Goal: Transaction & Acquisition: Book appointment/travel/reservation

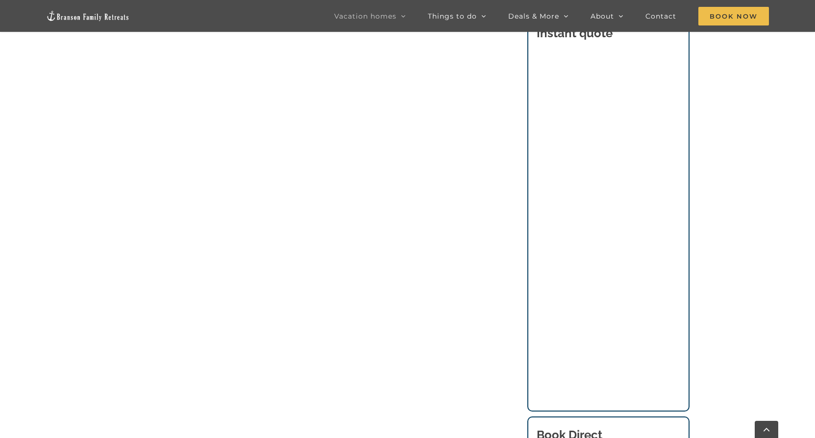
scroll to position [1429, 0]
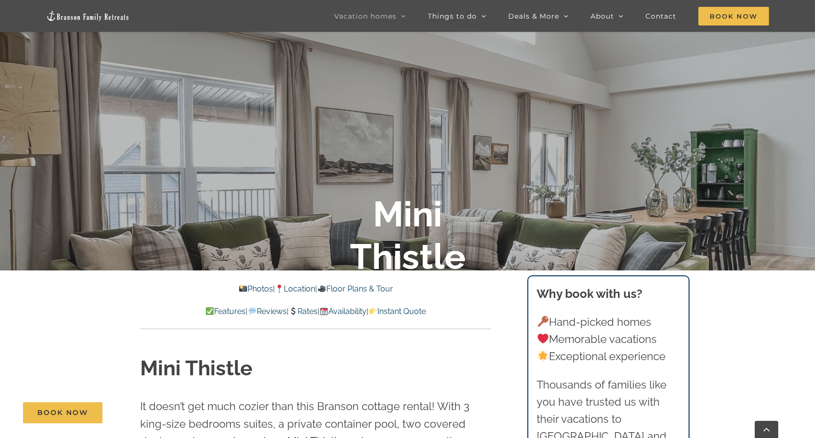
scroll to position [245, 0]
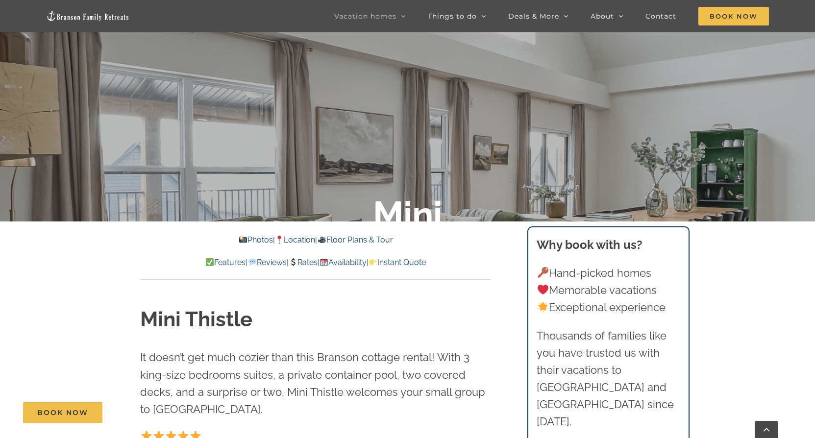
click at [358, 243] on link "Floor Plans & Tour" at bounding box center [355, 239] width 76 height 9
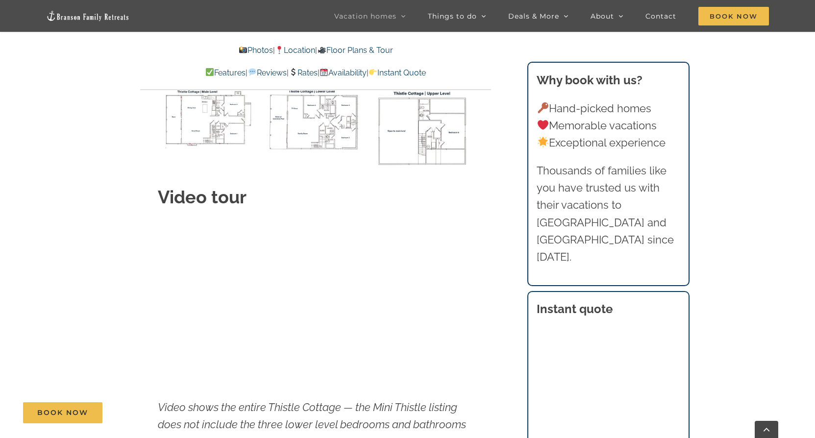
scroll to position [3472, 0]
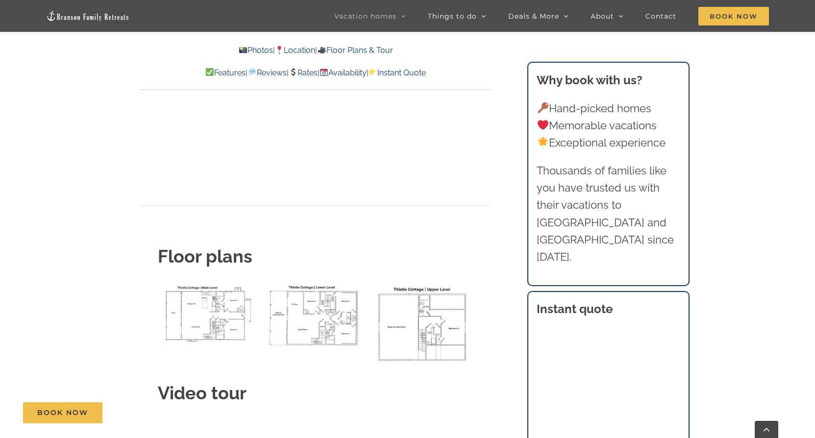
click at [202, 288] on img "Thistle Cottage main level floor plan" at bounding box center [209, 313] width 102 height 62
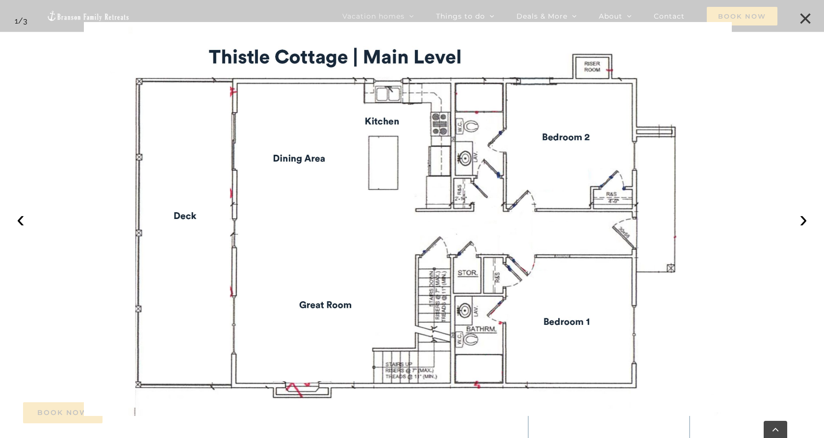
click at [806, 17] on button "×" at bounding box center [805, 19] width 22 height 22
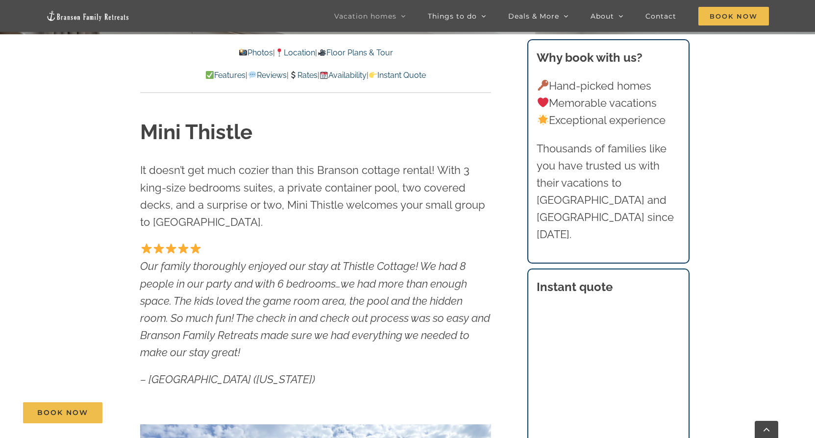
scroll to position [138, 0]
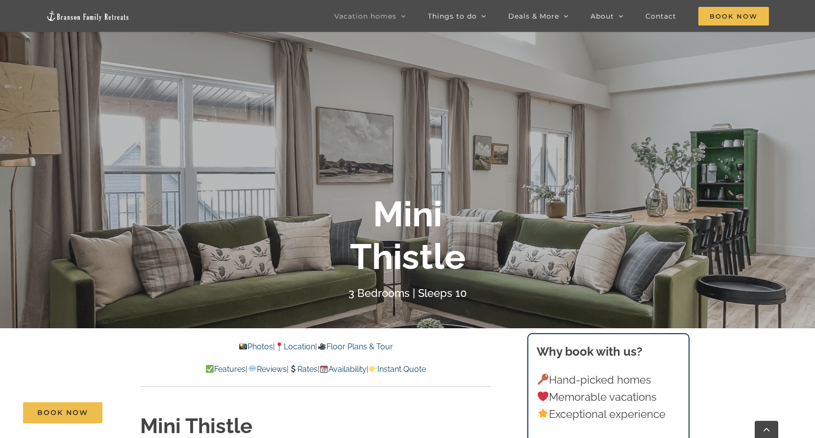
click at [437, 237] on b "Mini Thistle" at bounding box center [408, 235] width 116 height 84
click at [436, 237] on b "Mini Thistle" at bounding box center [408, 235] width 116 height 84
click at [514, 201] on div "Mini Thistle" at bounding box center [408, 235] width 392 height 85
click at [249, 348] on link "Photos" at bounding box center [256, 346] width 34 height 9
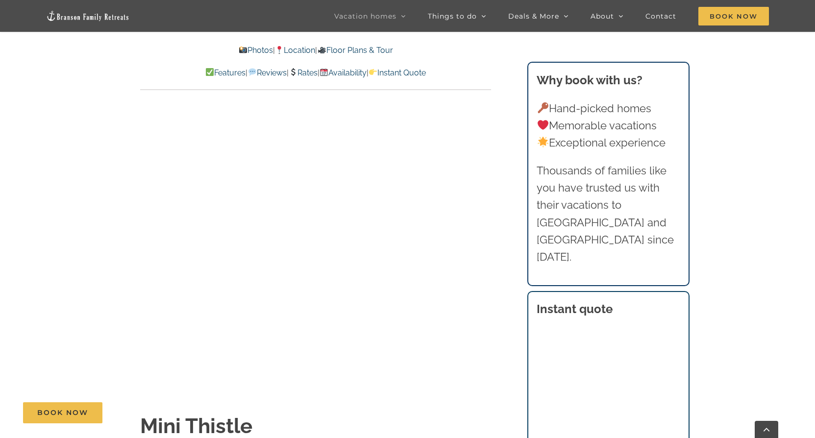
scroll to position [673, 0]
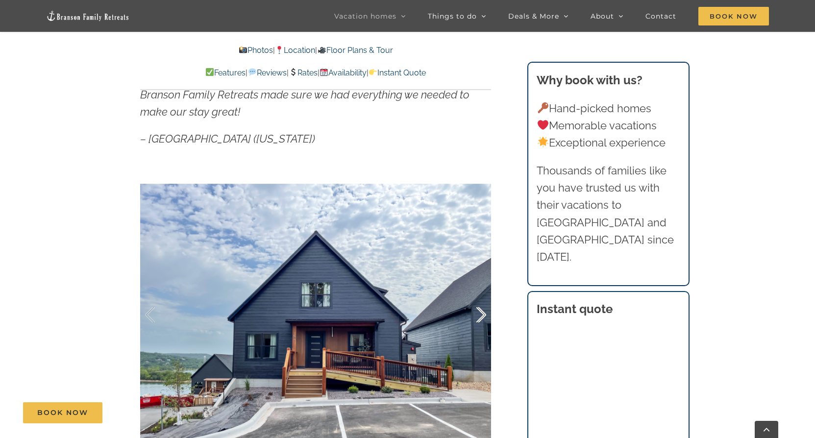
click at [482, 313] on div at bounding box center [471, 315] width 30 height 61
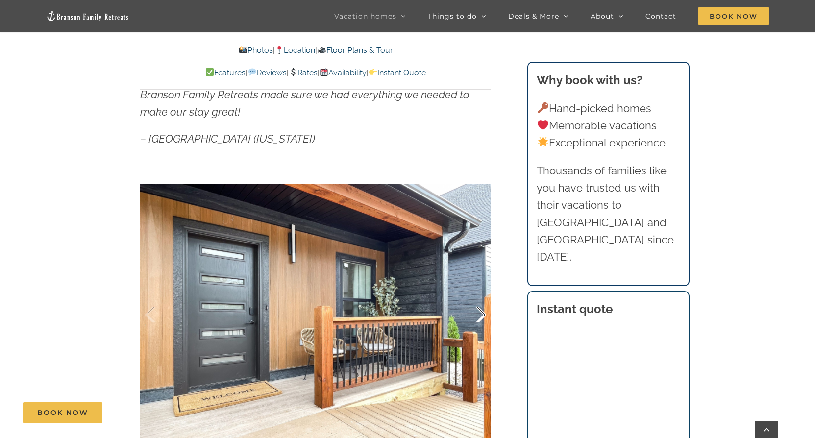
click at [482, 313] on div at bounding box center [471, 315] width 30 height 61
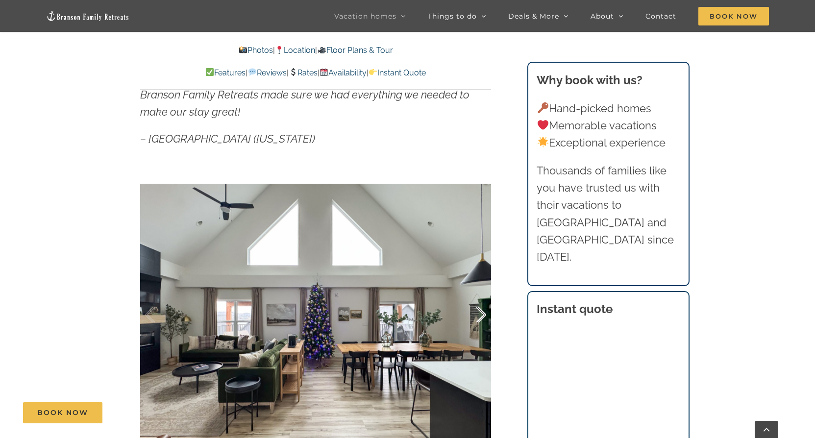
click at [482, 313] on div at bounding box center [471, 315] width 30 height 61
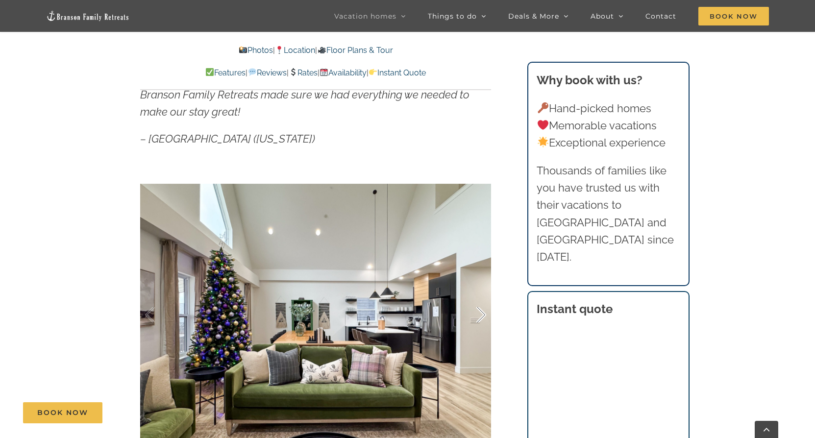
click at [483, 313] on div at bounding box center [471, 315] width 30 height 61
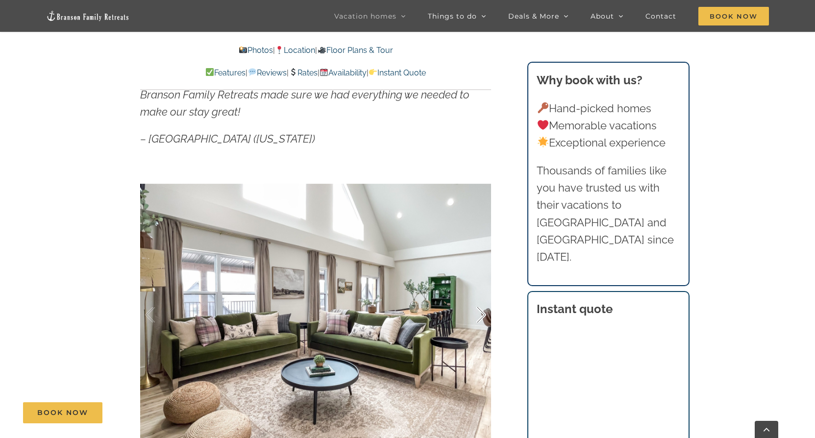
click at [483, 313] on div at bounding box center [471, 315] width 30 height 61
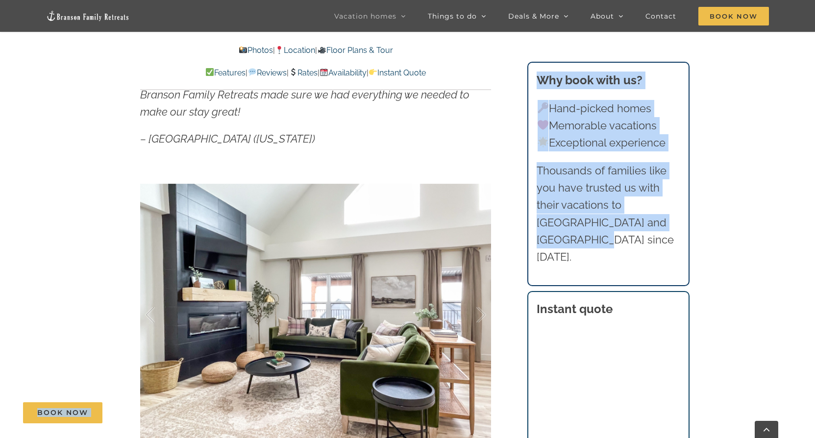
drag, startPoint x: 499, startPoint y: 300, endPoint x: 503, endPoint y: 259, distance: 40.9
click at [389, 304] on div at bounding box center [315, 315] width 351 height 288
click at [379, 309] on div at bounding box center [315, 315] width 351 height 288
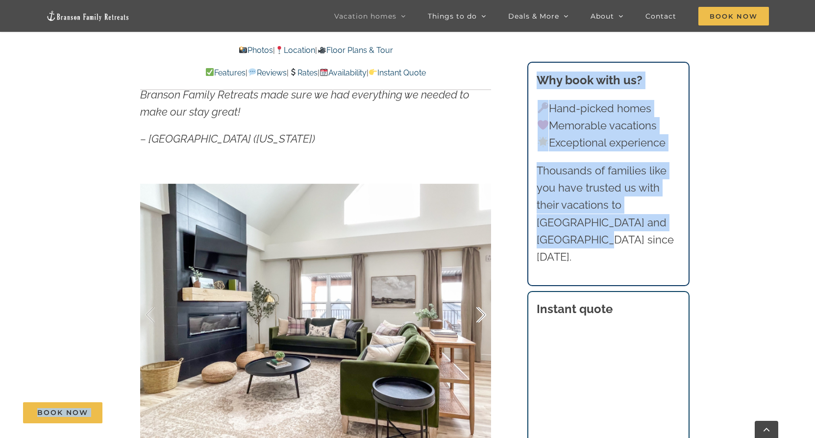
click at [485, 314] on div at bounding box center [471, 315] width 30 height 61
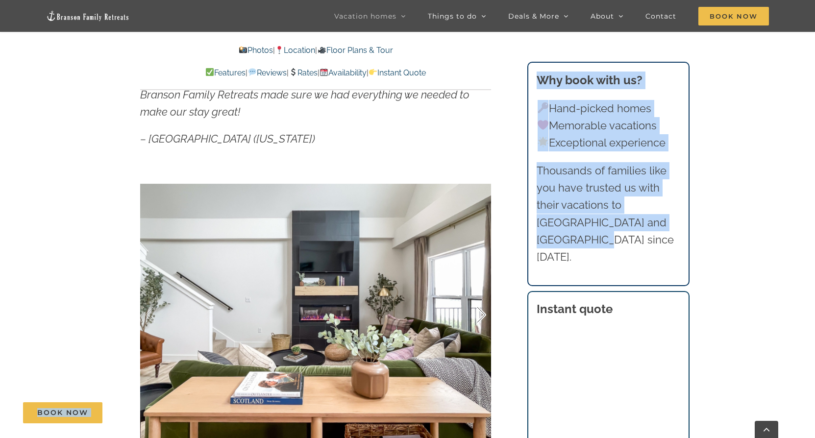
click at [484, 314] on div at bounding box center [471, 315] width 30 height 61
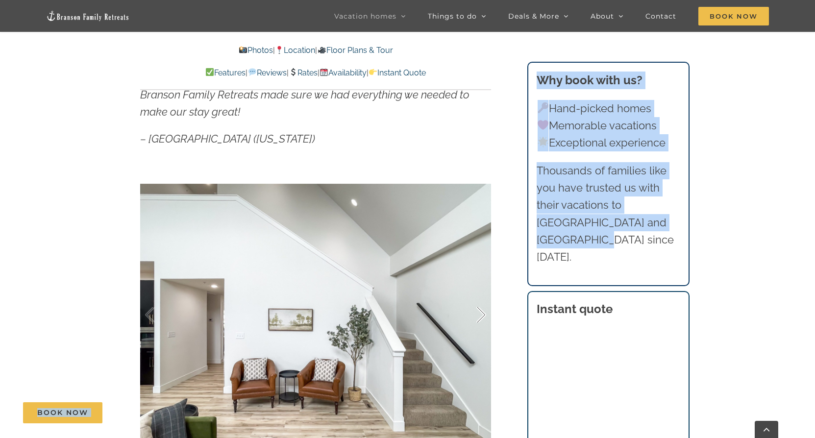
click at [484, 314] on div at bounding box center [471, 315] width 30 height 61
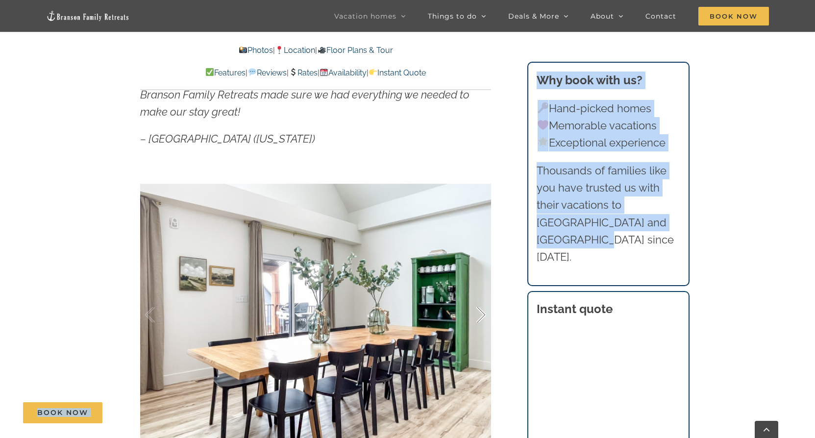
click at [484, 314] on div at bounding box center [471, 315] width 30 height 61
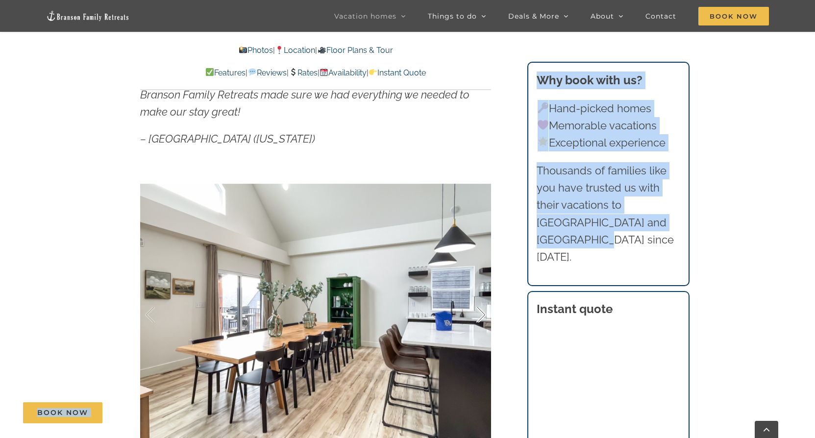
click at [484, 314] on div at bounding box center [471, 315] width 30 height 61
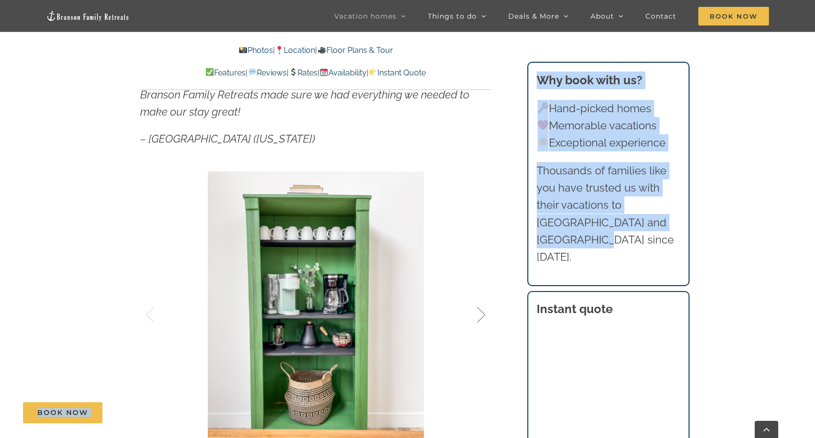
click at [484, 314] on div at bounding box center [471, 315] width 30 height 61
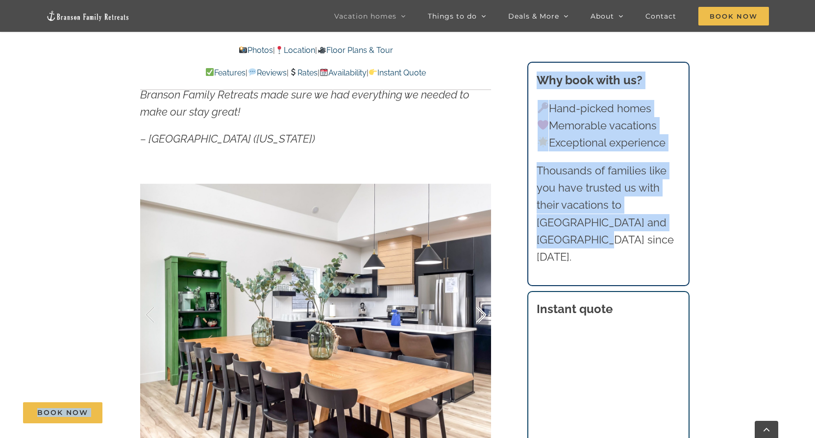
click at [484, 314] on div at bounding box center [471, 315] width 30 height 61
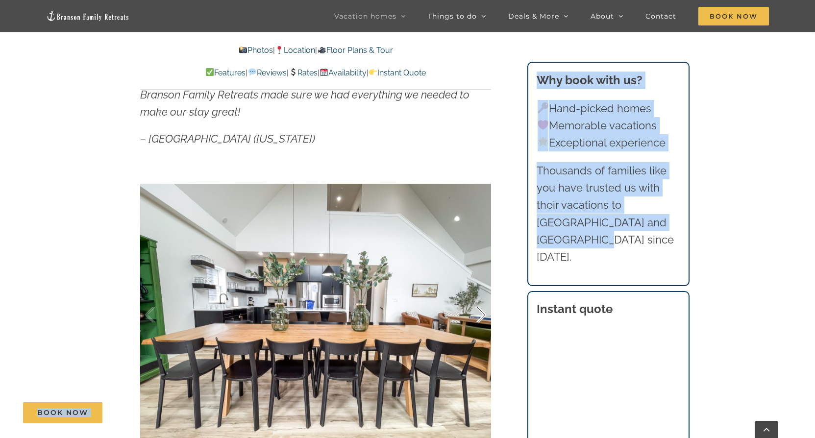
click at [484, 314] on div at bounding box center [471, 315] width 30 height 61
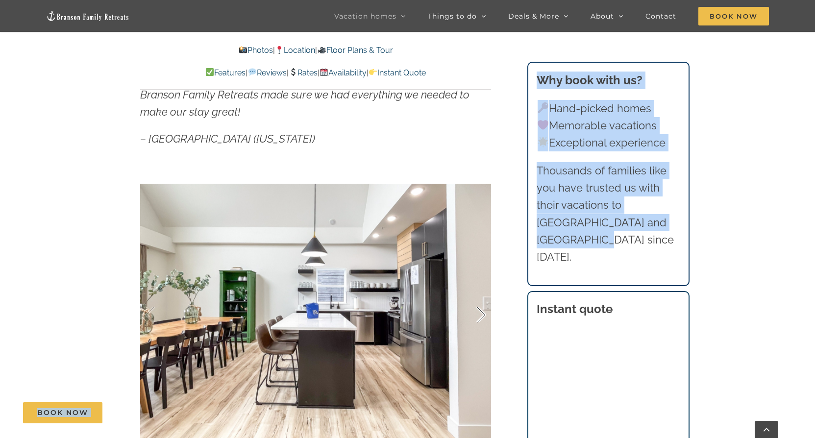
click at [484, 314] on div at bounding box center [471, 315] width 30 height 61
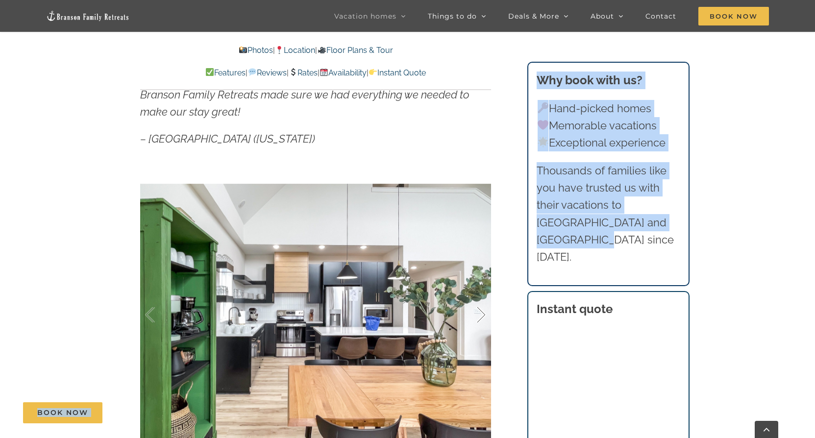
click at [484, 314] on div at bounding box center [471, 315] width 30 height 61
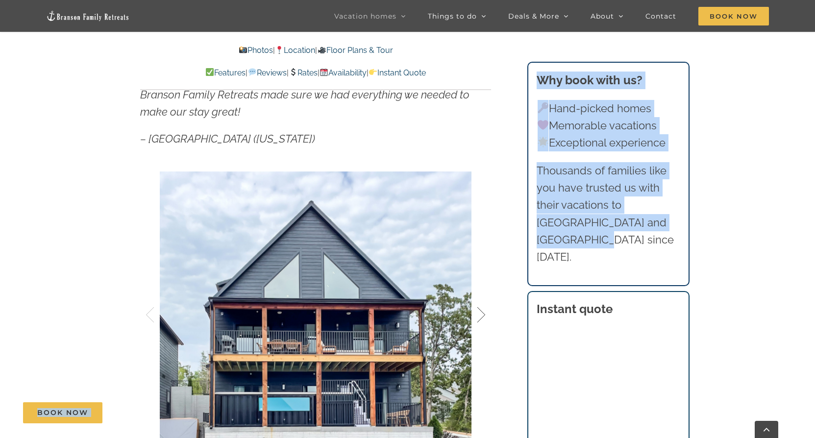
click at [484, 314] on div at bounding box center [471, 315] width 30 height 61
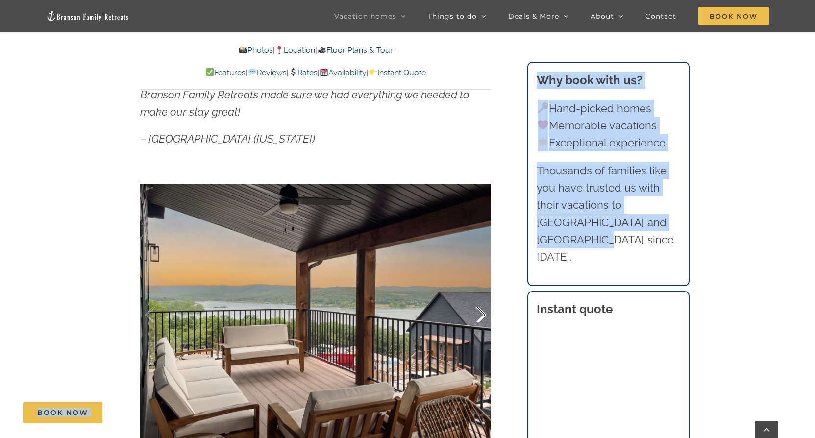
click at [484, 314] on div at bounding box center [471, 315] width 30 height 61
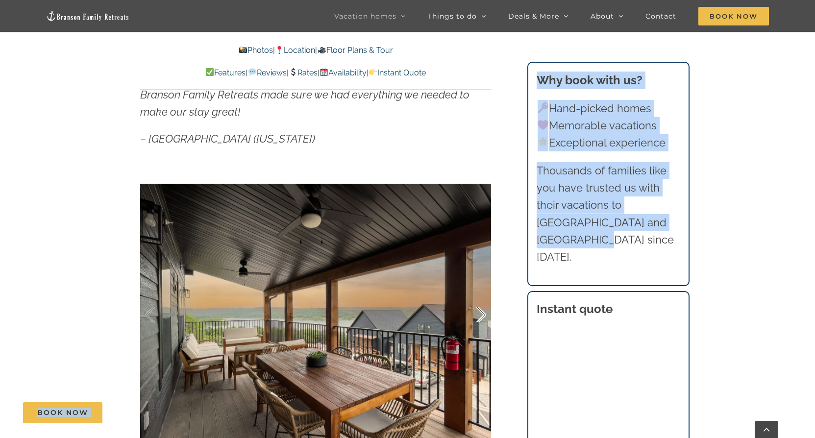
click at [484, 314] on div at bounding box center [471, 315] width 30 height 61
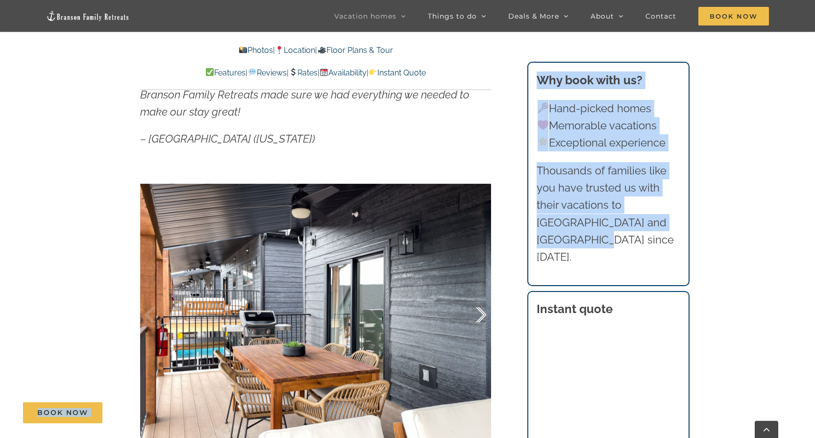
click at [484, 314] on div at bounding box center [471, 315] width 30 height 61
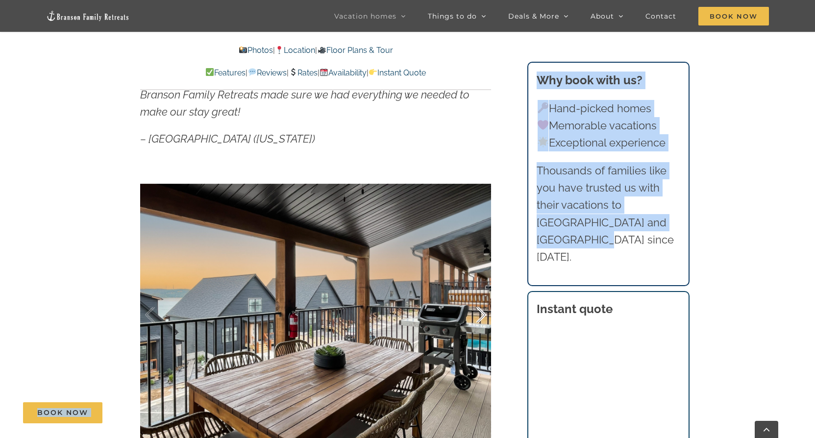
click at [484, 314] on div at bounding box center [471, 315] width 30 height 61
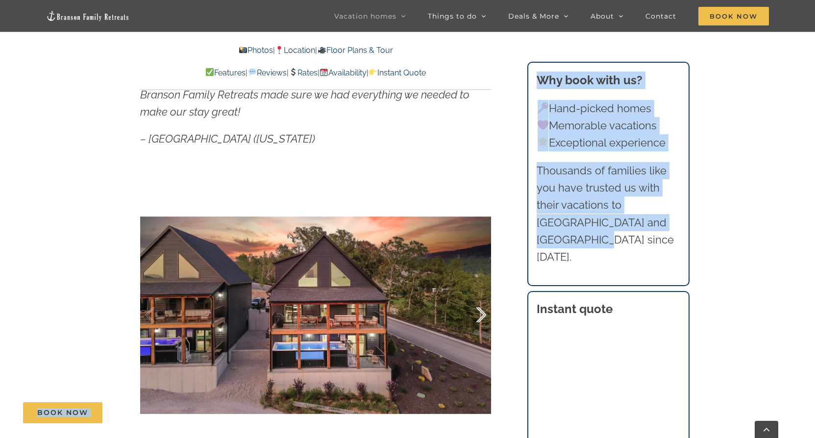
click at [484, 314] on div at bounding box center [471, 315] width 30 height 61
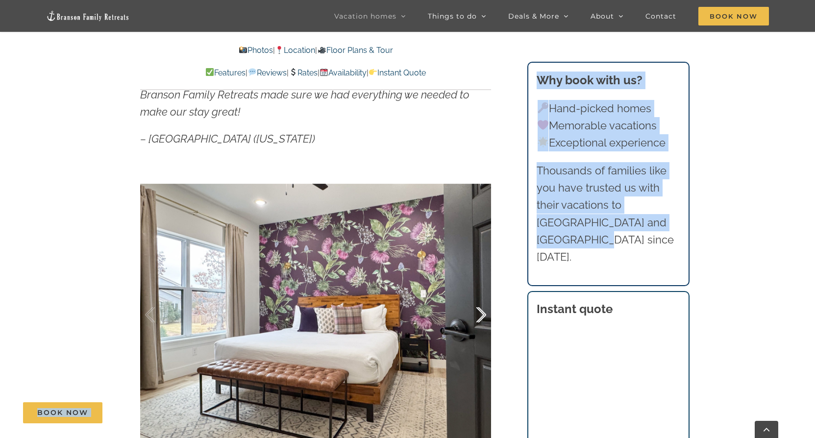
click at [484, 314] on div at bounding box center [471, 315] width 30 height 61
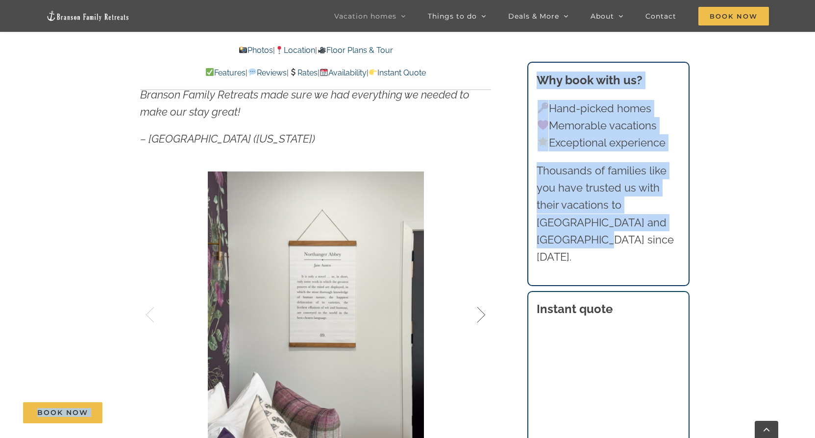
click at [484, 314] on div at bounding box center [471, 315] width 30 height 61
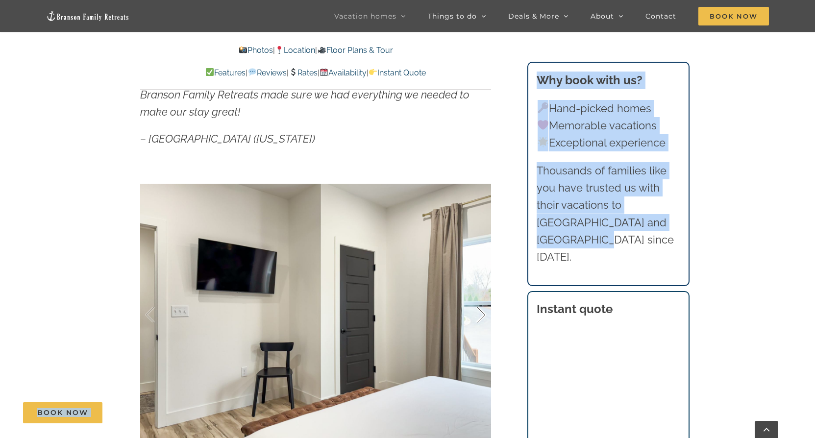
click at [484, 314] on div at bounding box center [471, 315] width 30 height 61
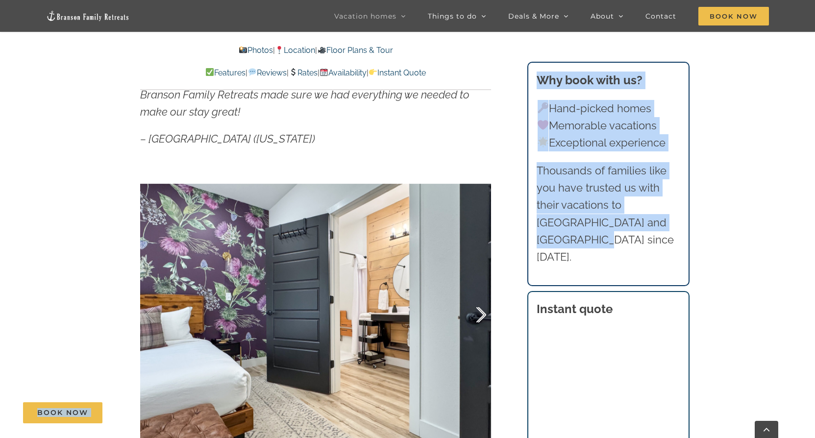
click at [484, 314] on div at bounding box center [471, 315] width 30 height 61
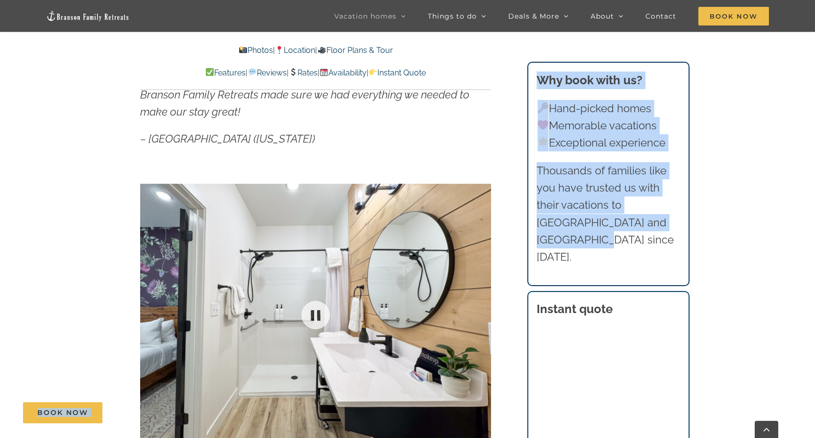
click at [484, 314] on div at bounding box center [315, 315] width 351 height 288
click at [482, 314] on div at bounding box center [471, 315] width 30 height 61
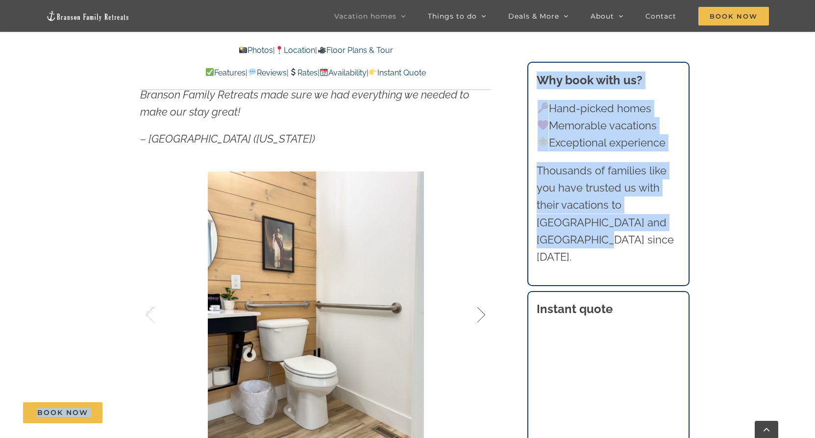
click at [482, 314] on div at bounding box center [471, 315] width 30 height 61
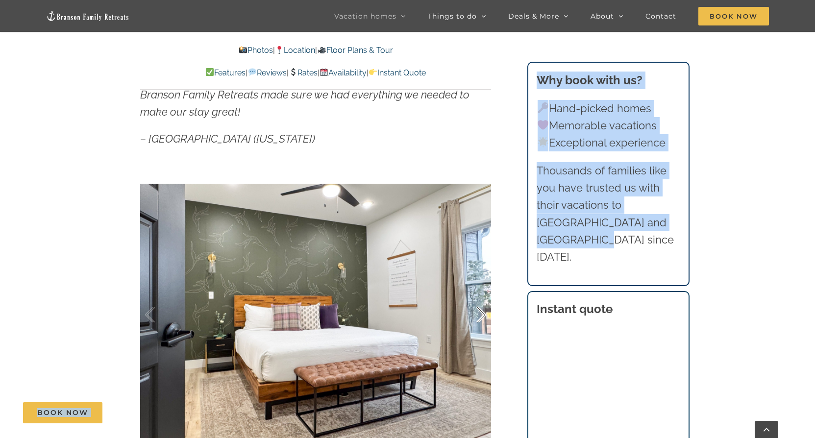
click at [482, 314] on div at bounding box center [471, 315] width 30 height 61
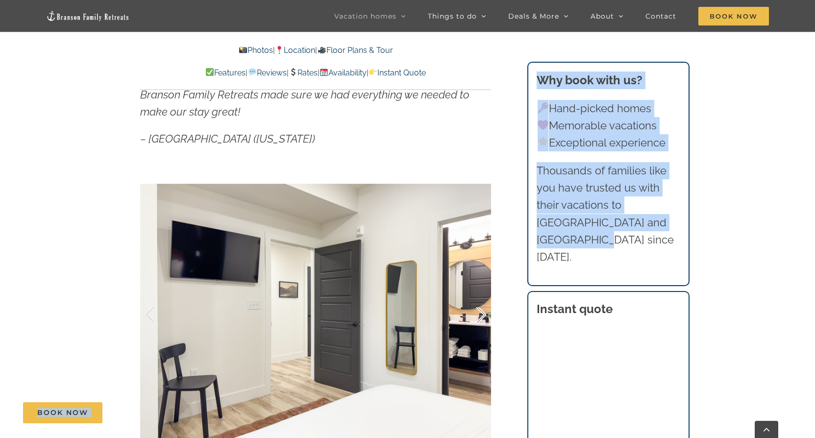
click at [482, 314] on div at bounding box center [471, 315] width 30 height 61
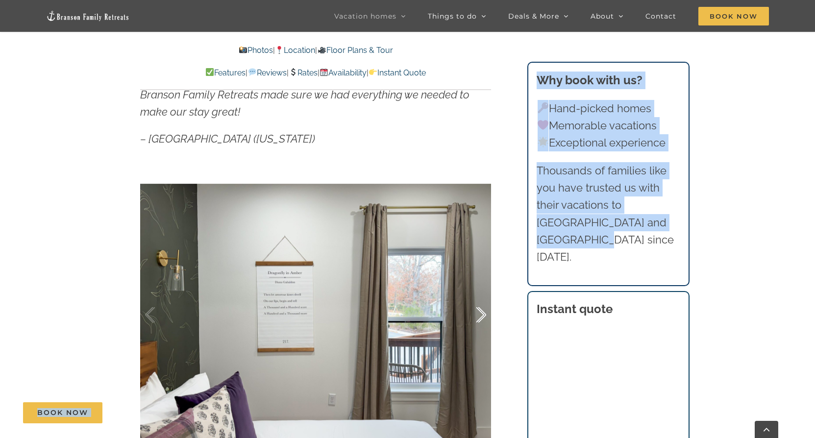
click at [482, 314] on div at bounding box center [471, 315] width 30 height 61
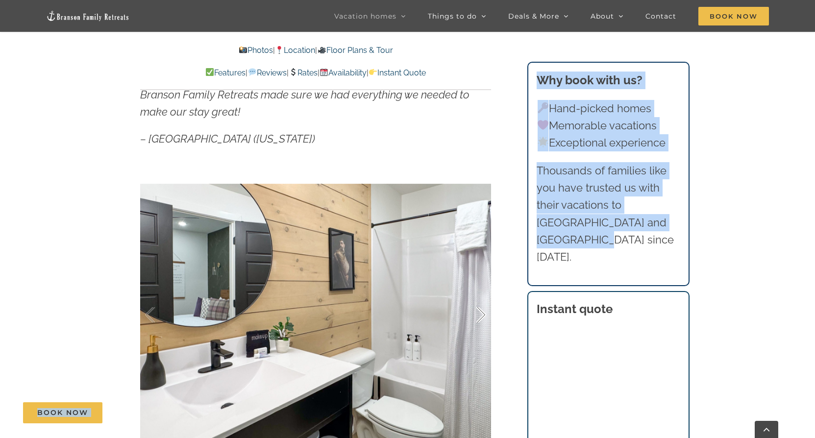
click at [482, 314] on div at bounding box center [471, 315] width 30 height 61
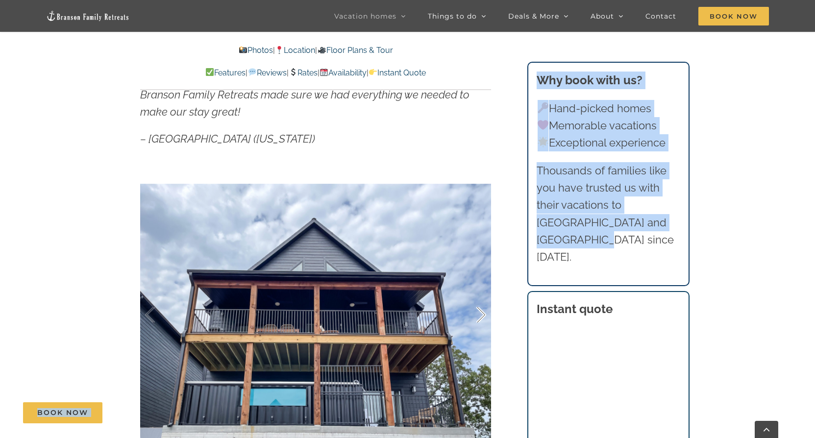
click at [482, 314] on div at bounding box center [471, 315] width 30 height 61
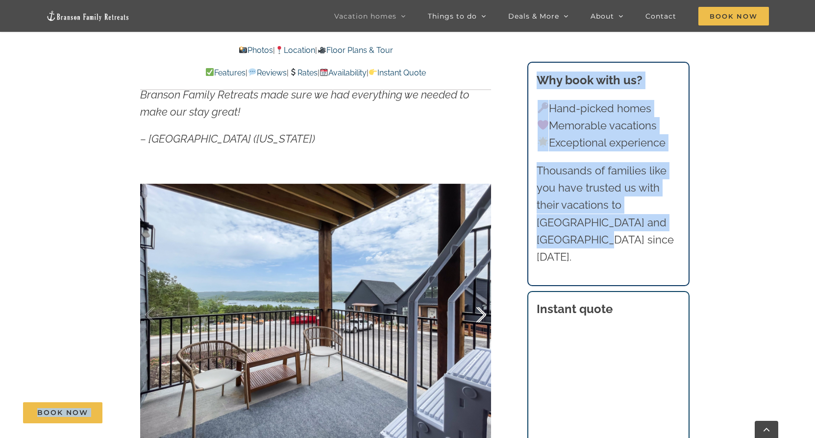
click at [482, 314] on div at bounding box center [471, 315] width 30 height 61
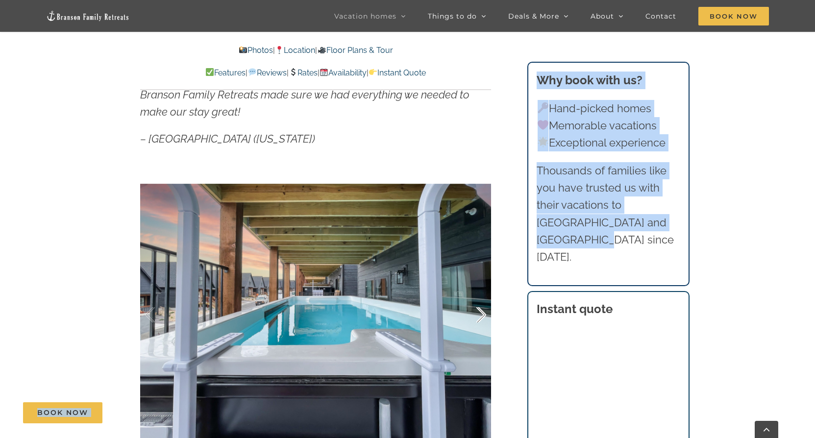
click at [482, 314] on div at bounding box center [471, 315] width 30 height 61
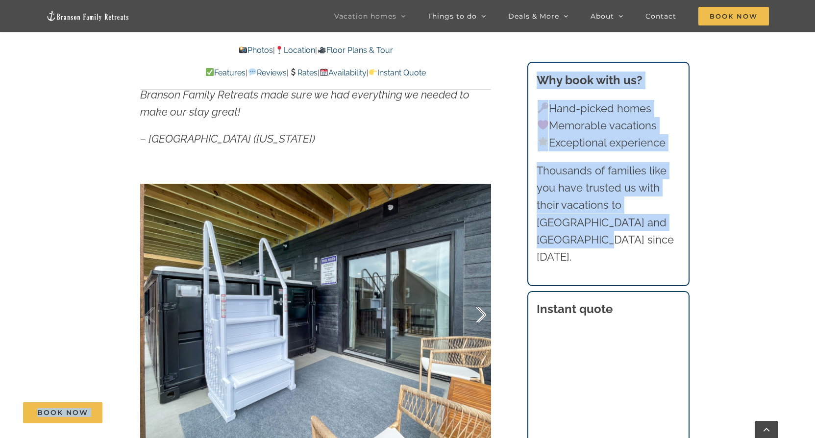
click at [482, 314] on div at bounding box center [471, 315] width 30 height 61
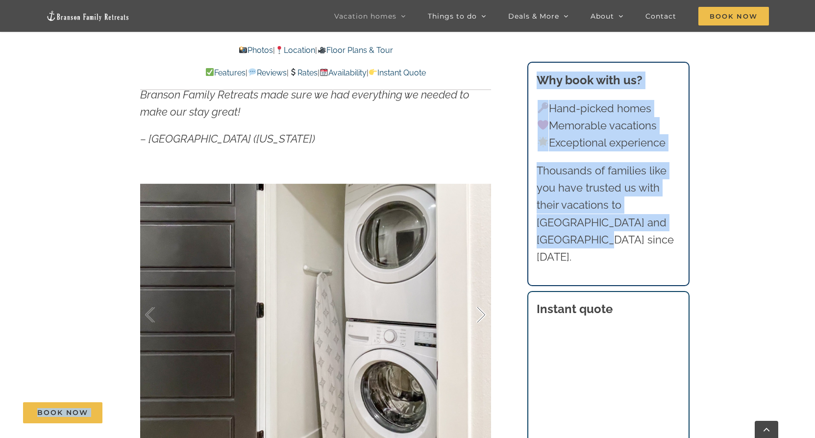
click at [482, 314] on div at bounding box center [471, 315] width 30 height 61
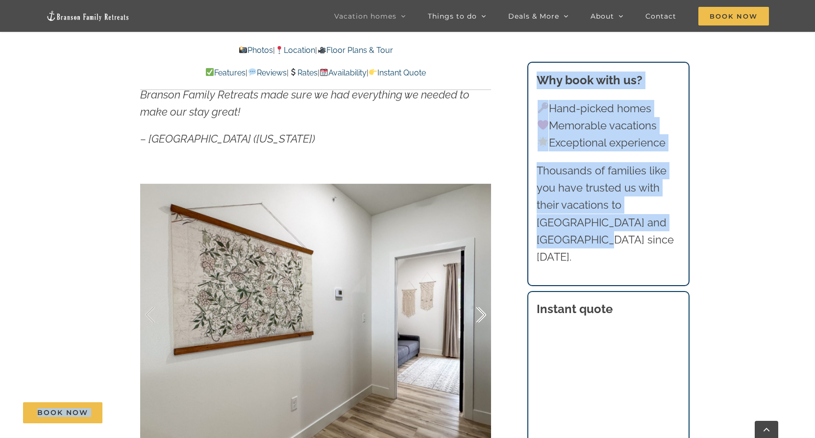
click at [482, 314] on div at bounding box center [471, 315] width 30 height 61
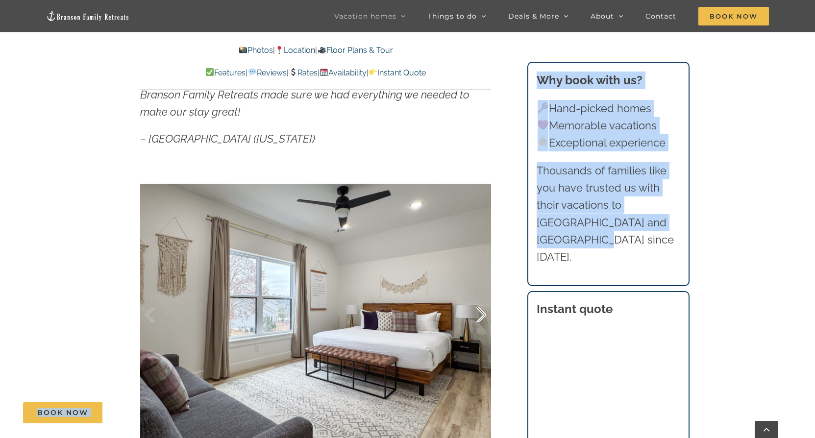
click at [482, 314] on div at bounding box center [471, 315] width 30 height 61
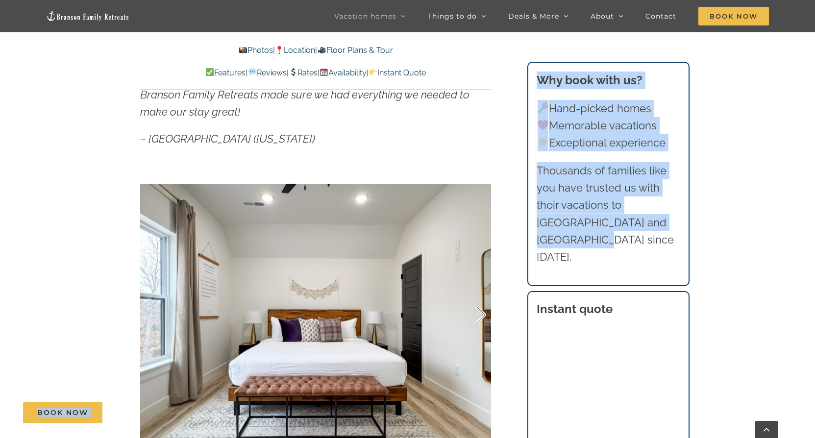
click at [482, 314] on div at bounding box center [471, 315] width 30 height 61
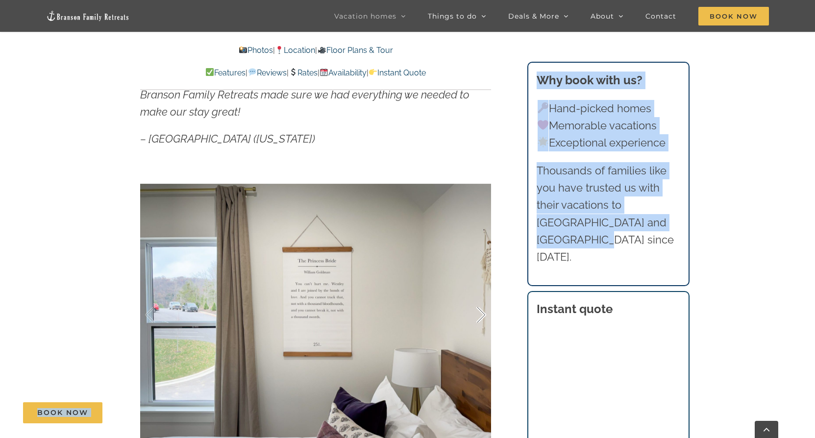
click at [482, 314] on div at bounding box center [471, 315] width 30 height 61
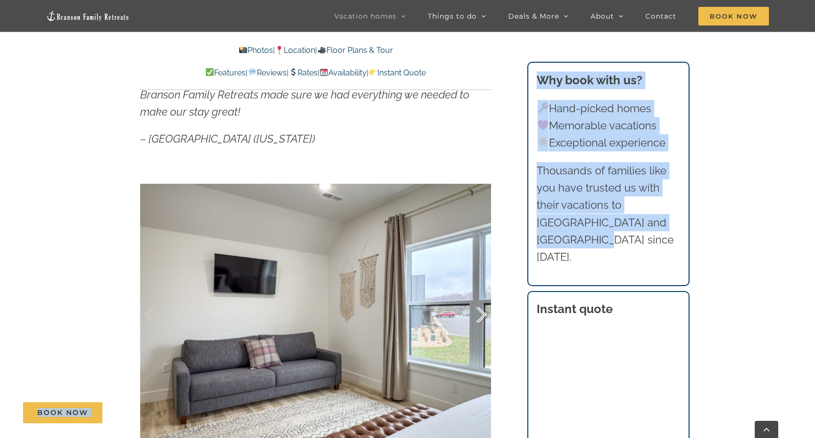
click at [482, 314] on div at bounding box center [471, 315] width 30 height 61
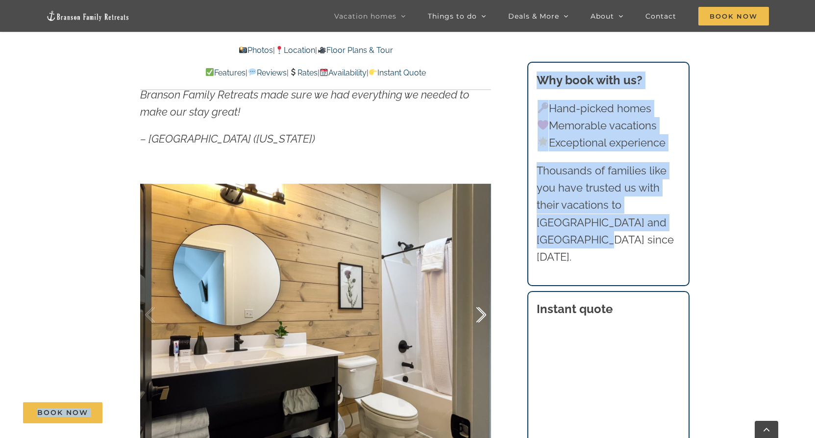
click at [482, 314] on div at bounding box center [471, 315] width 30 height 61
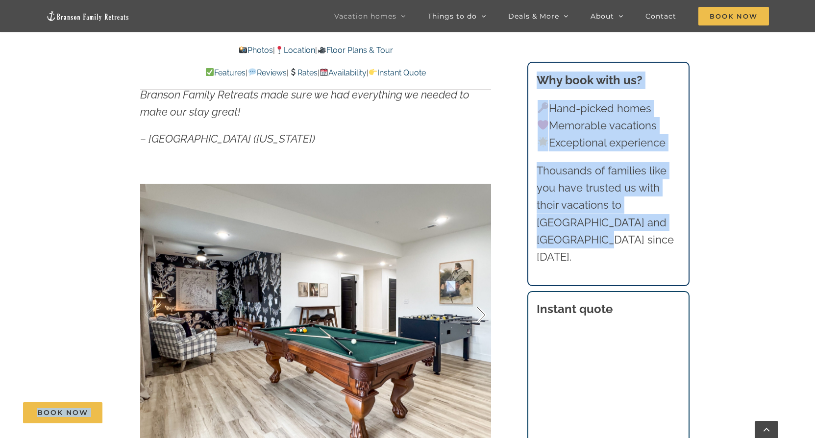
click at [482, 314] on div at bounding box center [471, 315] width 30 height 61
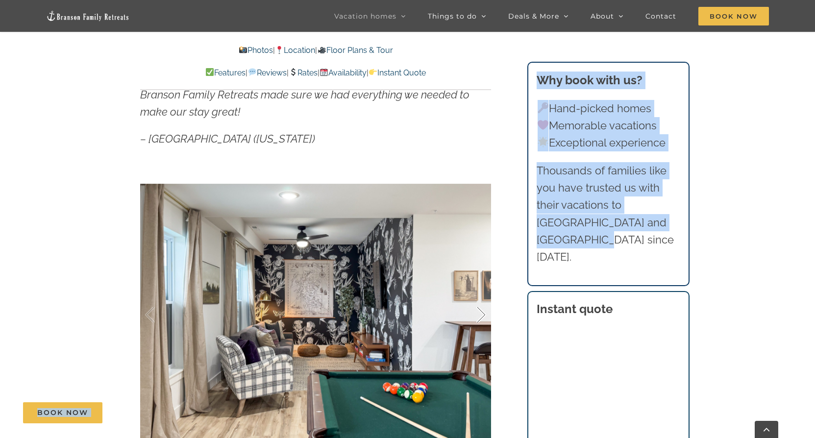
click at [482, 314] on div at bounding box center [471, 315] width 30 height 61
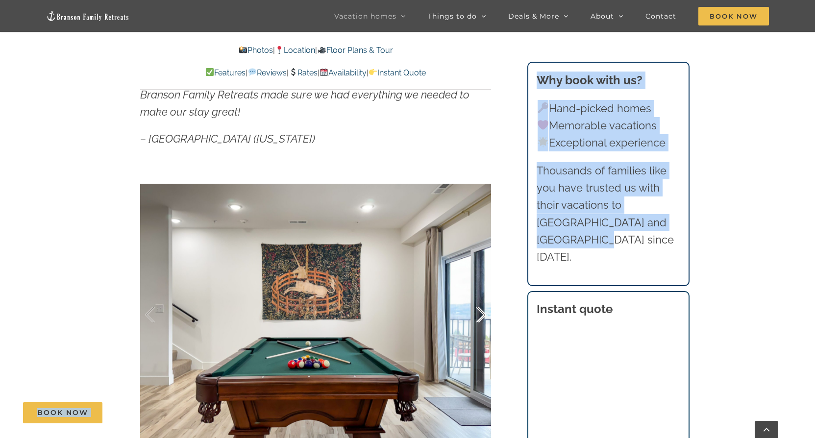
click at [482, 314] on div at bounding box center [471, 315] width 30 height 61
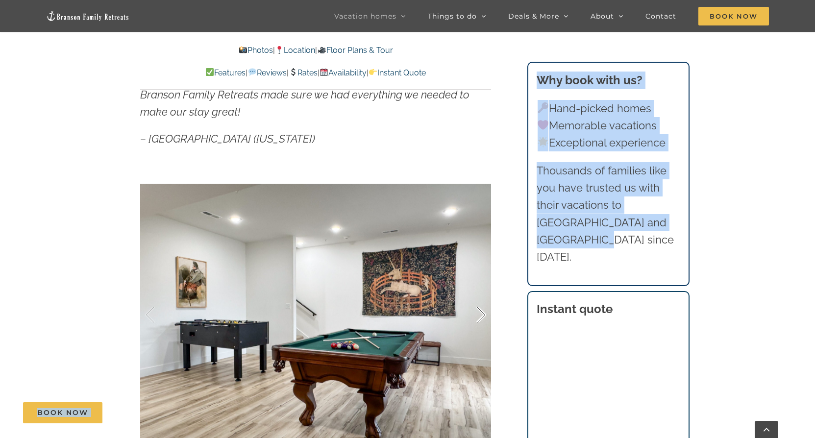
click at [482, 314] on div at bounding box center [471, 315] width 30 height 61
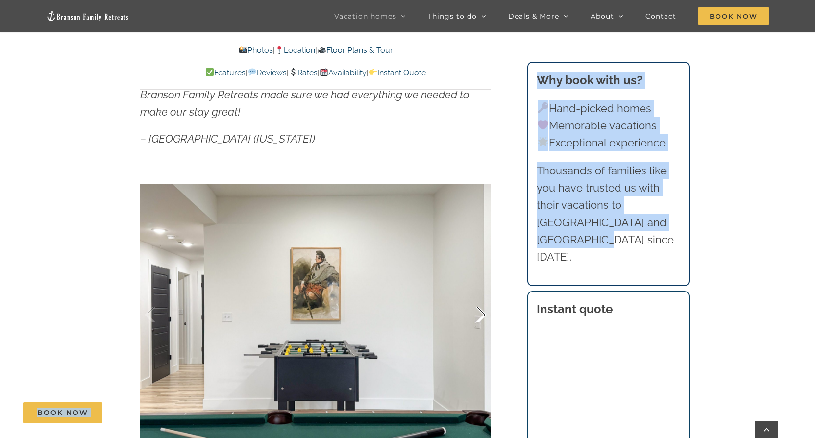
click at [482, 313] on div at bounding box center [471, 315] width 30 height 61
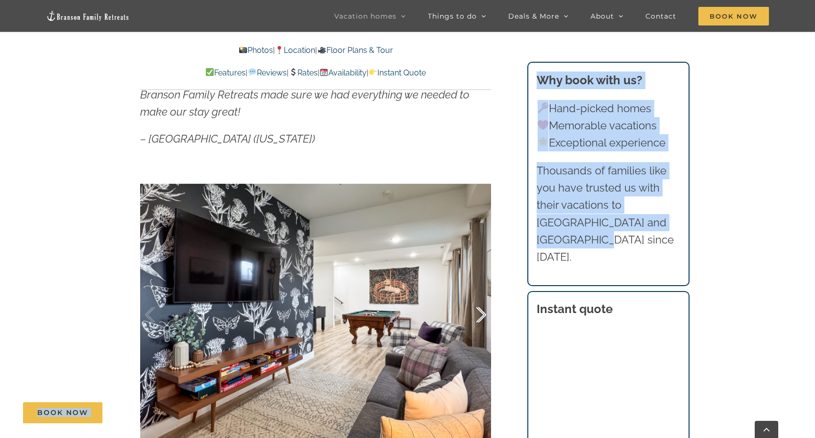
click at [482, 313] on div at bounding box center [471, 315] width 30 height 61
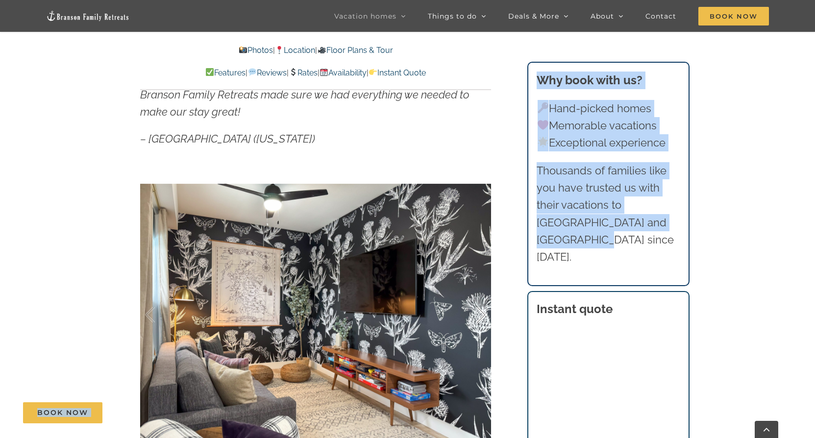
click at [482, 313] on div at bounding box center [471, 315] width 30 height 61
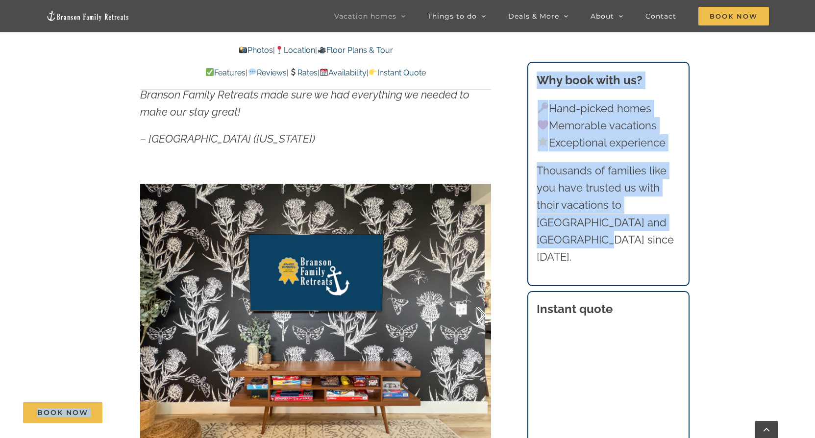
click at [483, 312] on div at bounding box center [471, 315] width 30 height 61
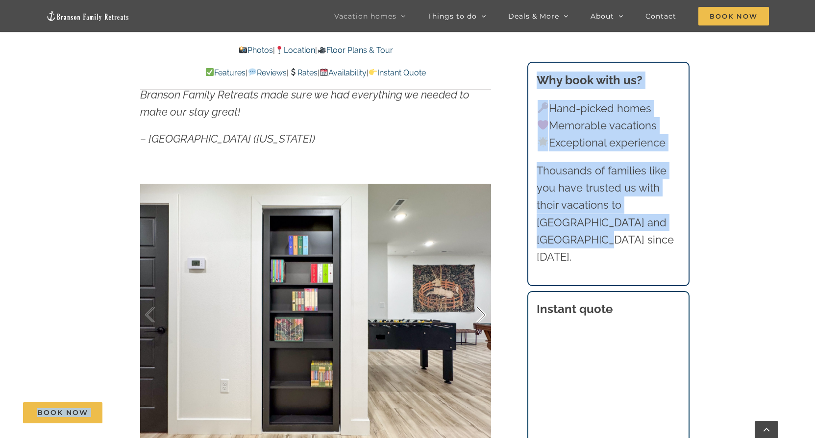
click at [483, 312] on div at bounding box center [471, 315] width 30 height 61
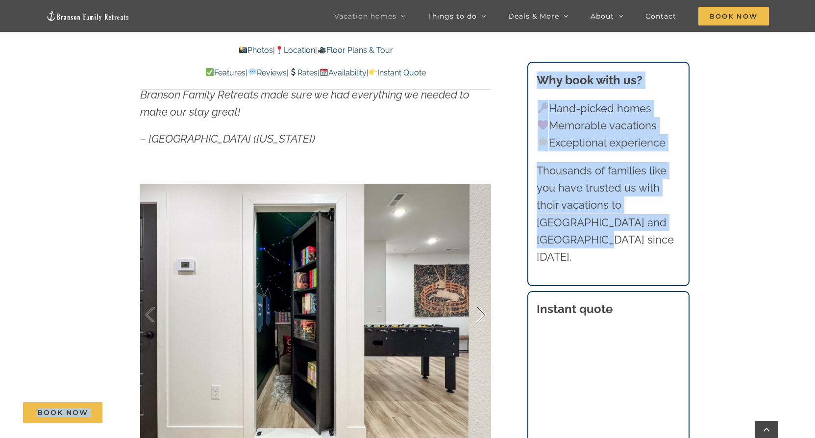
click at [483, 312] on div at bounding box center [471, 315] width 30 height 61
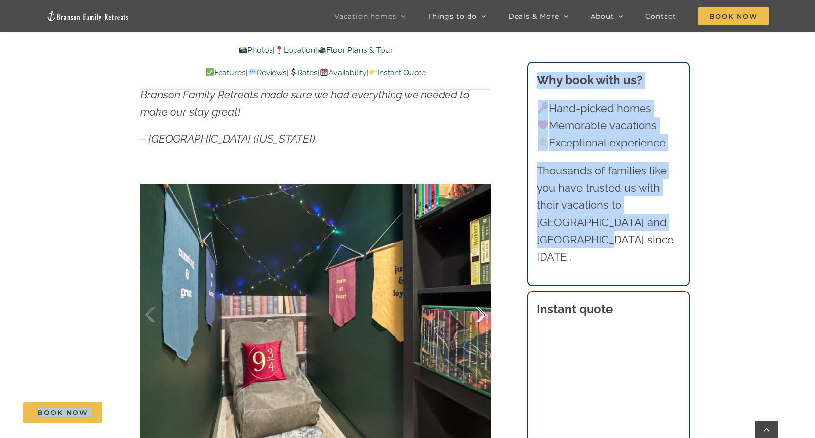
click at [483, 312] on div at bounding box center [471, 315] width 30 height 61
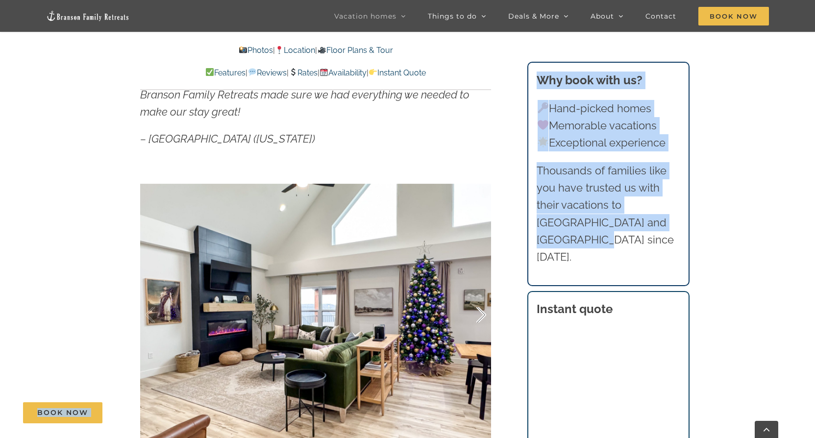
click at [483, 312] on div at bounding box center [471, 315] width 30 height 61
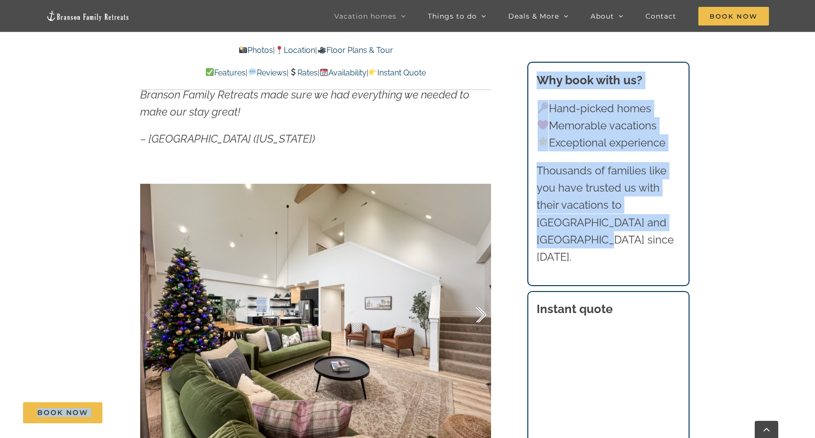
click at [483, 312] on div at bounding box center [471, 315] width 30 height 61
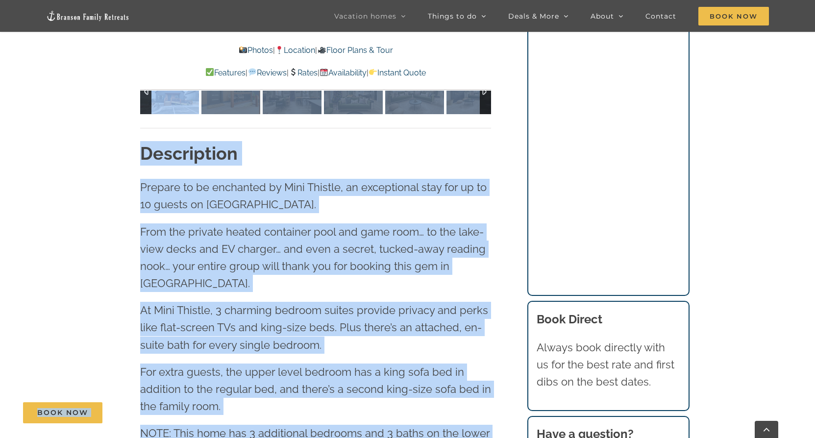
scroll to position [1212, 0]
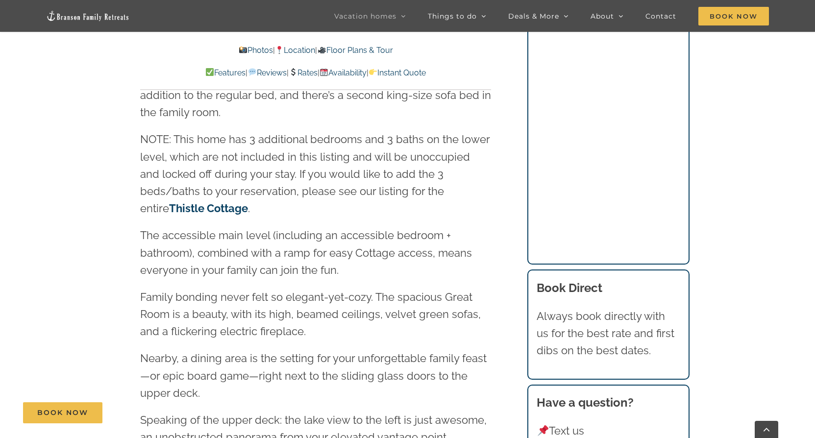
scroll to position [1065, 0]
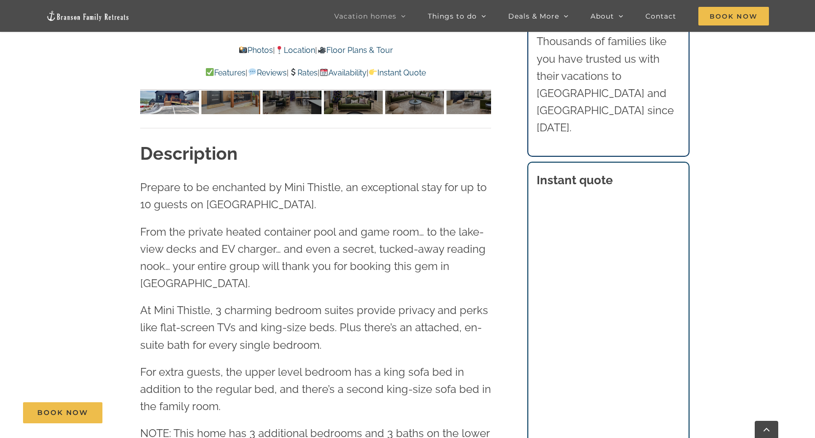
click at [308, 74] on link "Rates" at bounding box center [303, 72] width 29 height 9
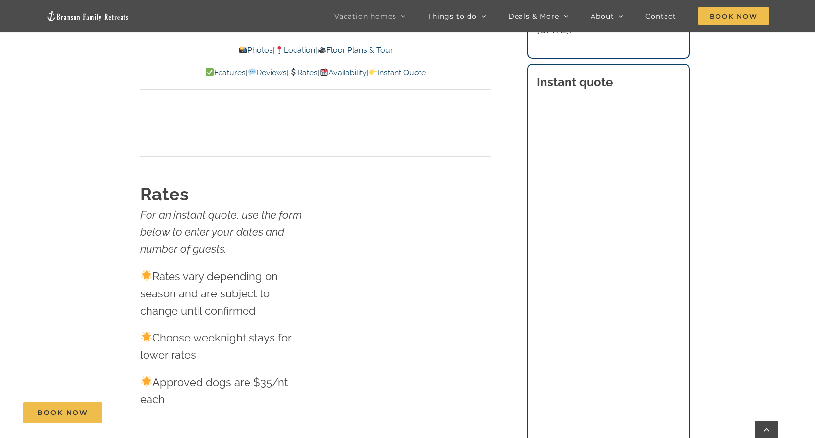
scroll to position [6308, 0]
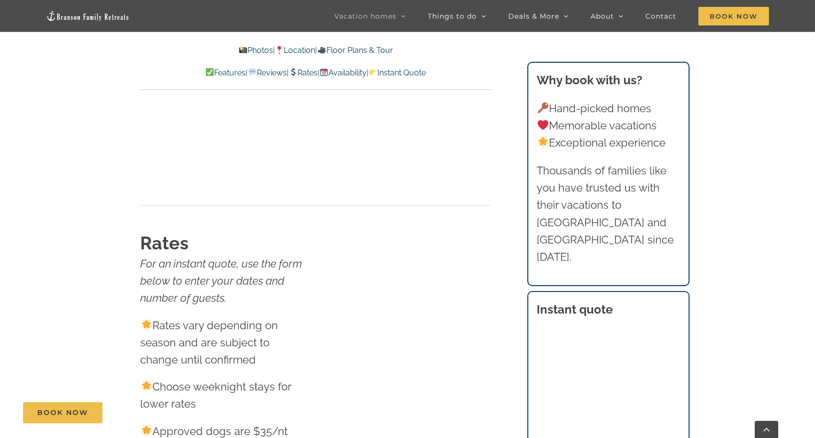
scroll to position [1065, 0]
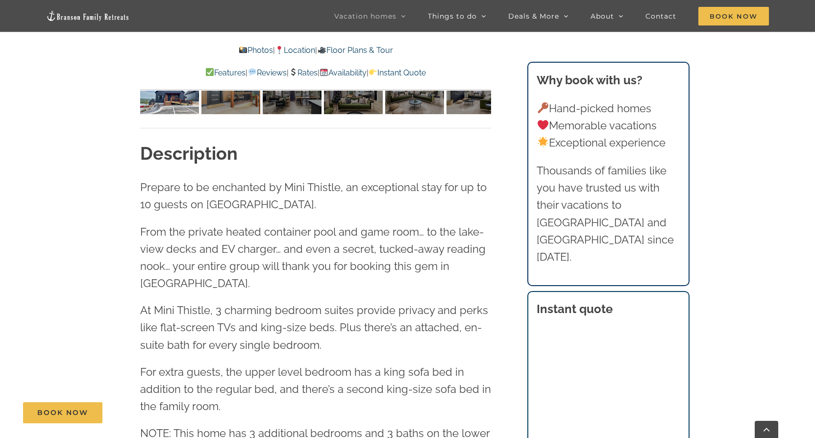
scroll to position [138, 0]
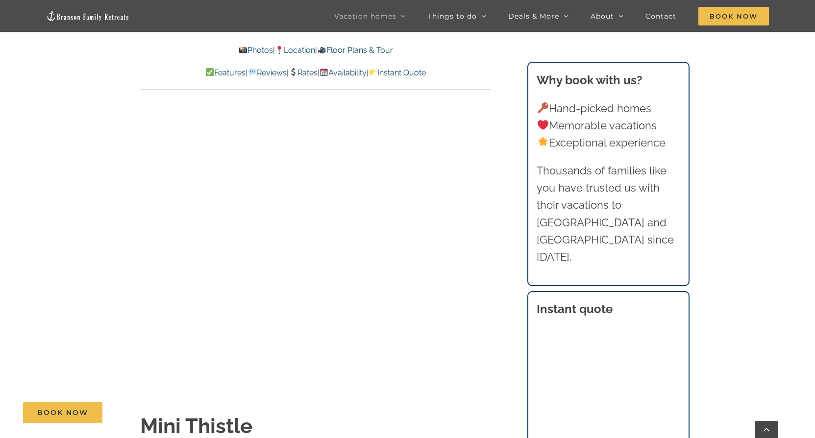
scroll to position [3472, 0]
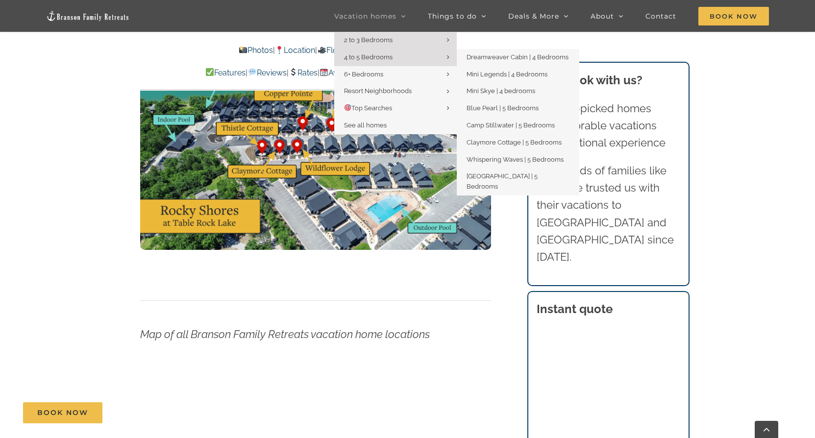
click at [375, 57] on span "4 to 5 Bedrooms" at bounding box center [368, 56] width 49 height 7
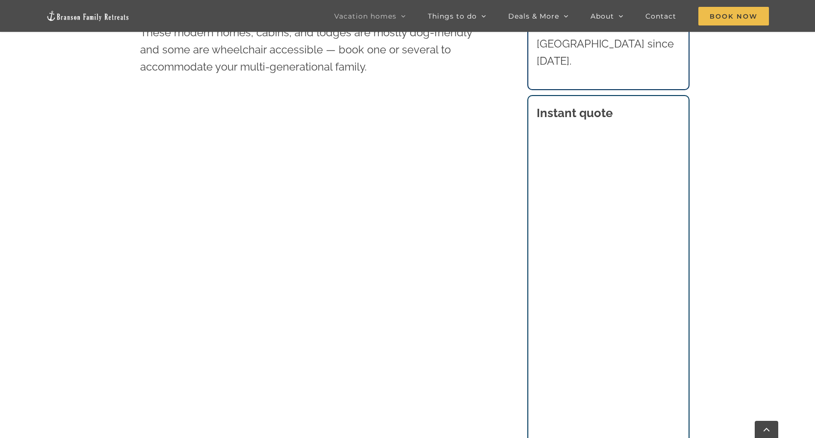
scroll to position [735, 0]
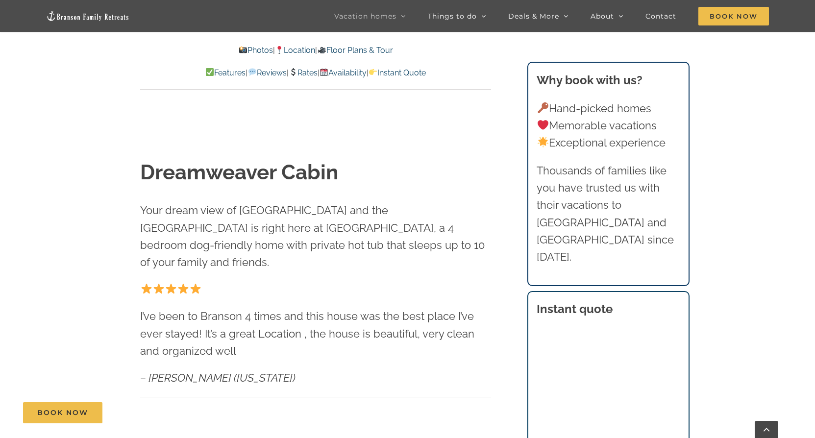
scroll to position [441, 0]
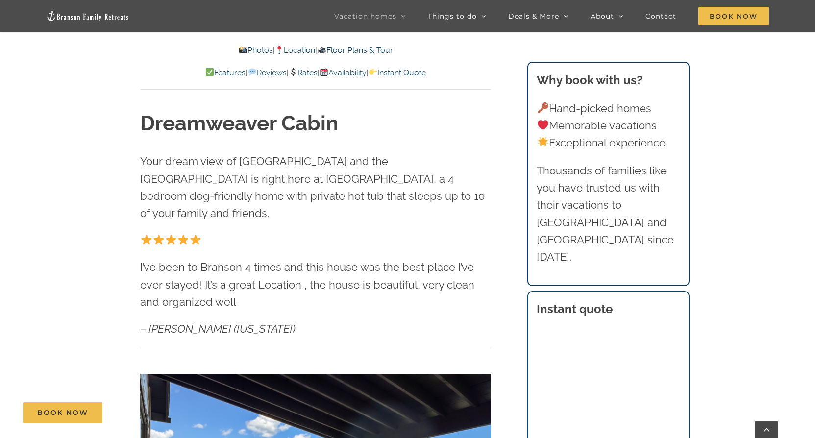
click at [345, 73] on link "Availability" at bounding box center [343, 72] width 47 height 9
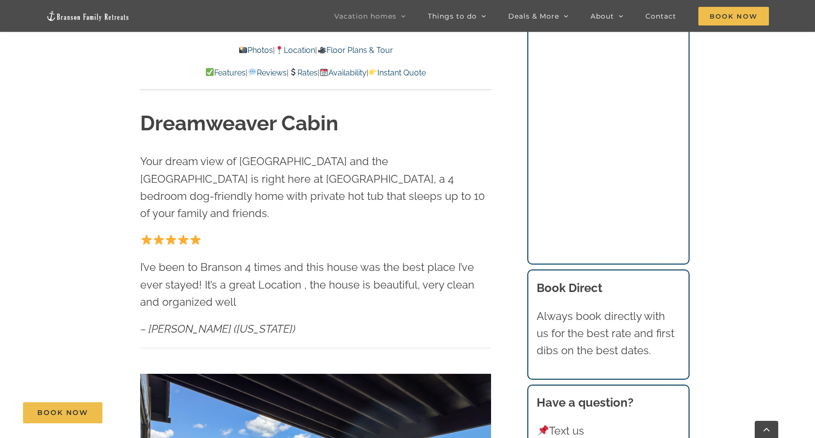
scroll to position [5845, 0]
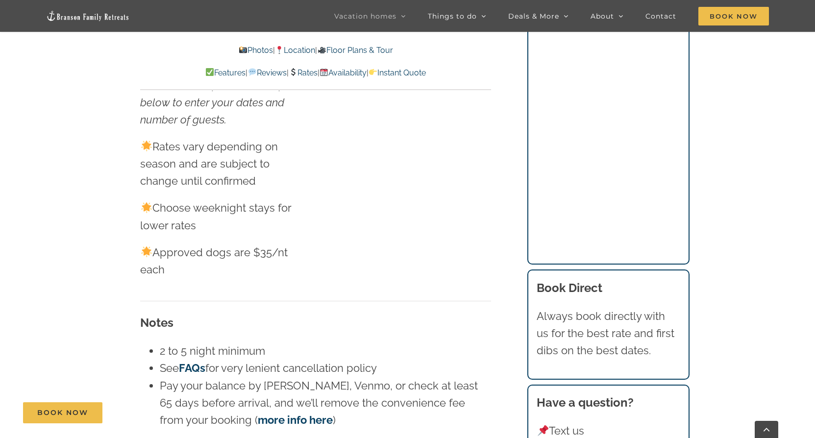
click at [303, 71] on link "Rates" at bounding box center [303, 72] width 29 height 9
click at [358, 52] on link "Floor Plans & Tour" at bounding box center [355, 50] width 76 height 9
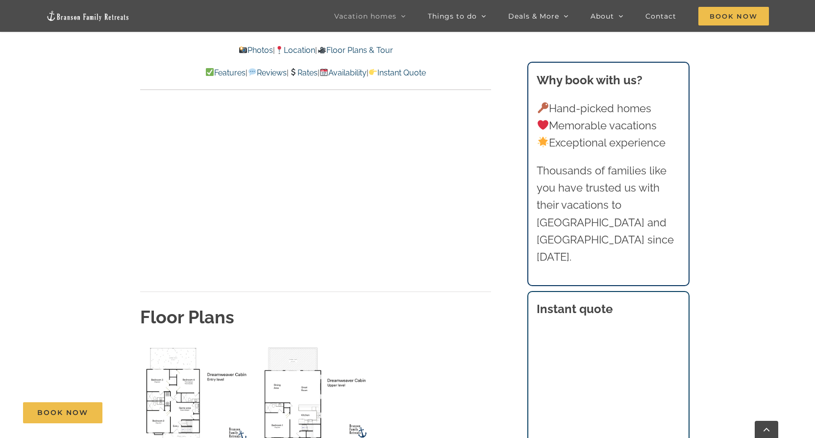
click at [167, 343] on img "lower level floor plan" at bounding box center [197, 395] width 114 height 104
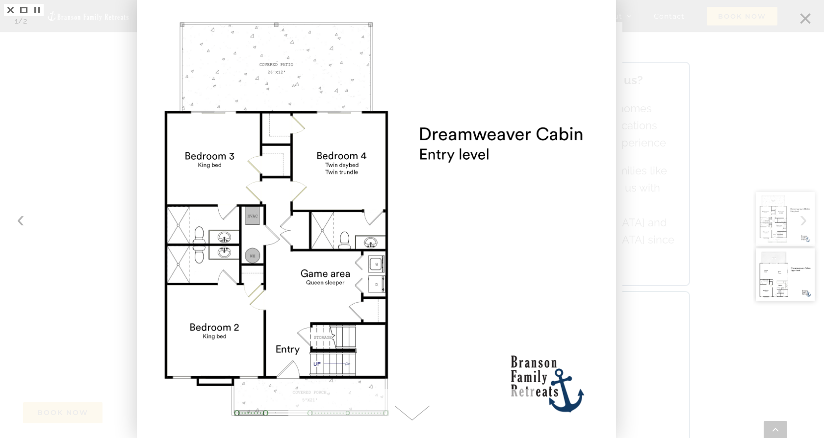
click at [412, 416] on span at bounding box center [411, 413] width 247 height 49
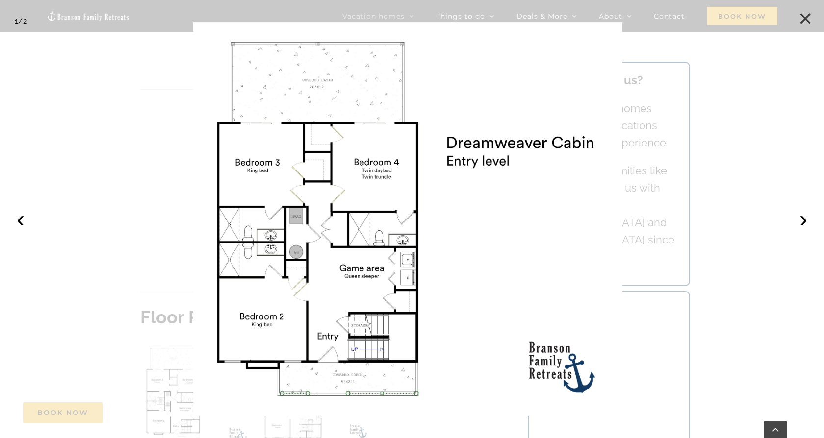
click at [809, 18] on button "×" at bounding box center [805, 19] width 22 height 22
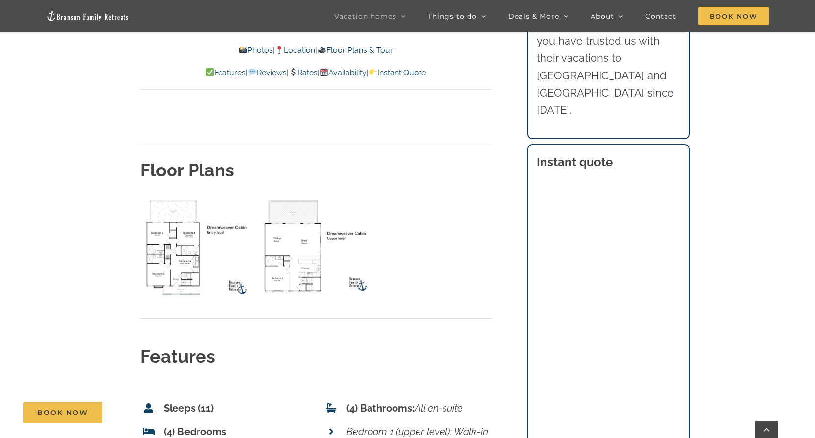
scroll to position [3734, 0]
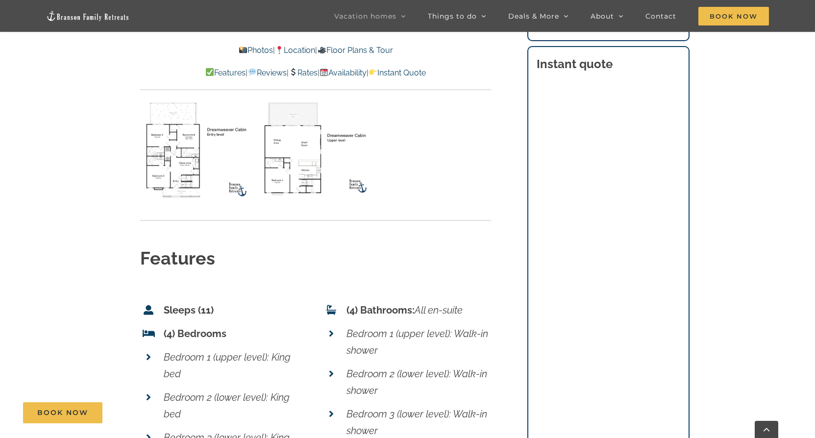
click at [304, 72] on link "Rates" at bounding box center [303, 72] width 29 height 9
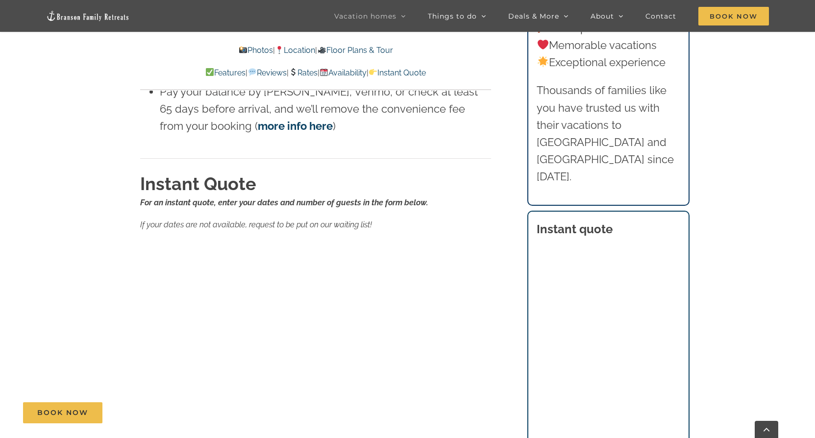
scroll to position [5894, 0]
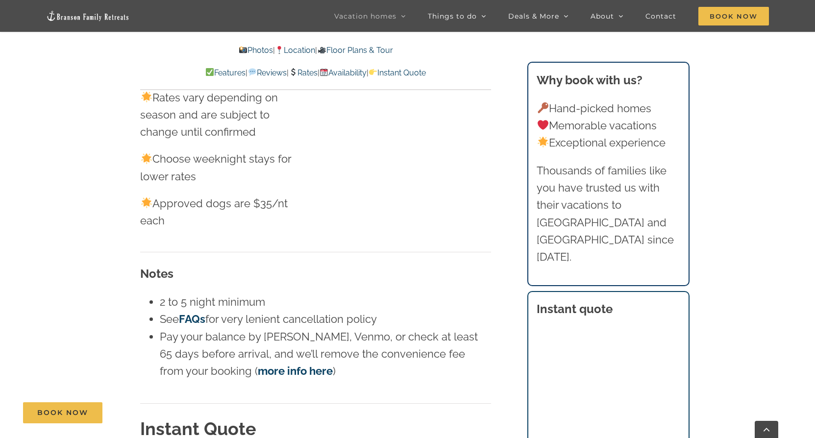
click at [634, 423] on div "Book Now" at bounding box center [415, 413] width 784 height 21
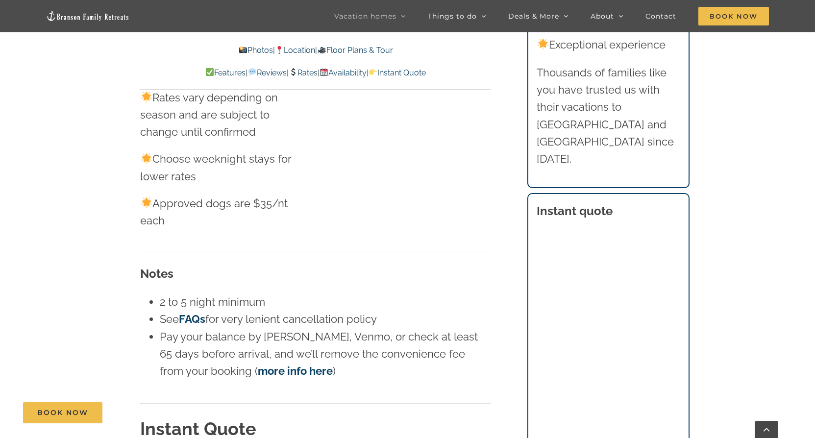
scroll to position [5992, 0]
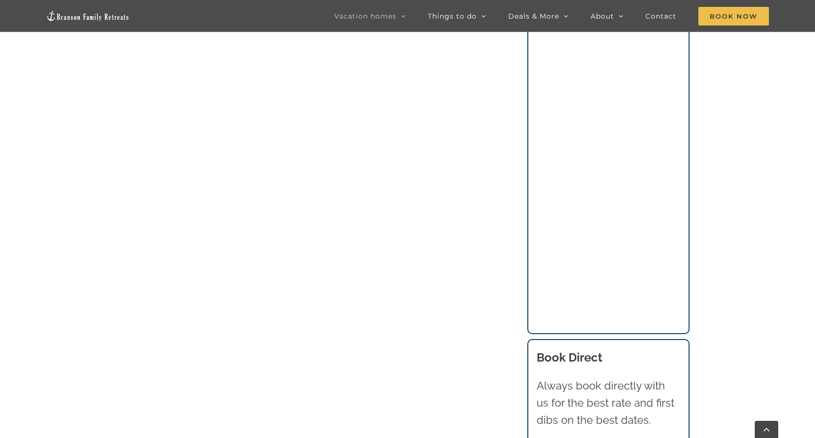
scroll to position [981, 0]
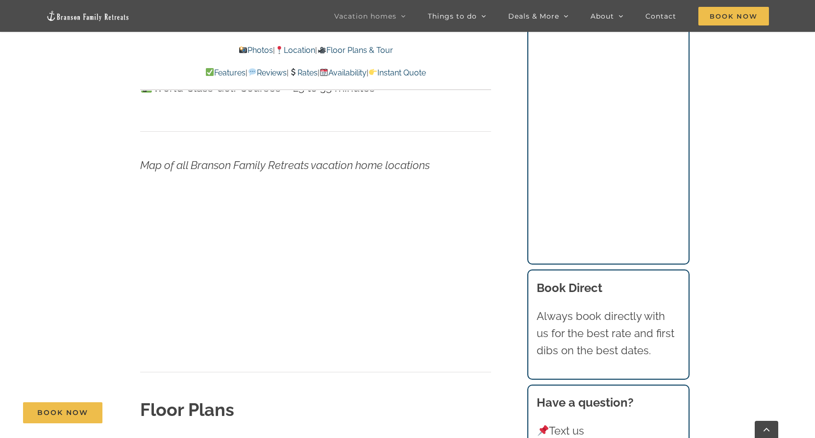
scroll to position [3383, 0]
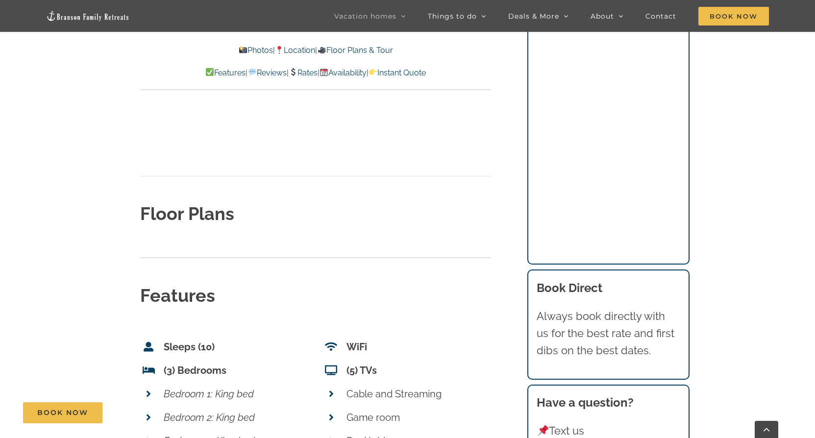
click at [353, 50] on link "Floor Plans & Tour" at bounding box center [355, 50] width 76 height 9
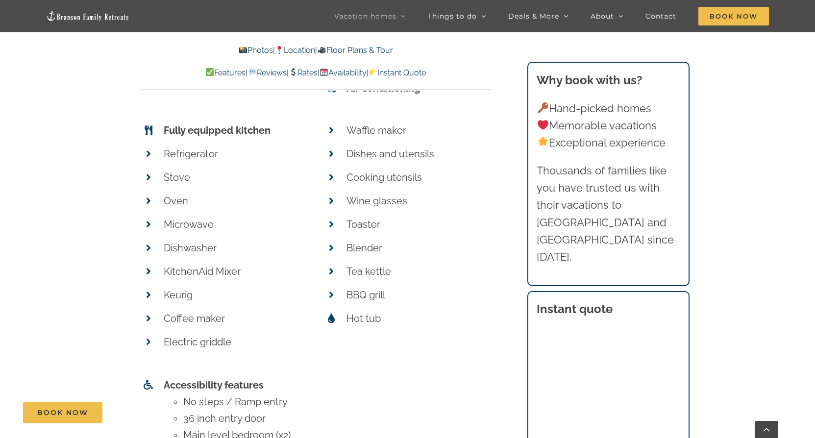
scroll to position [4118, 0]
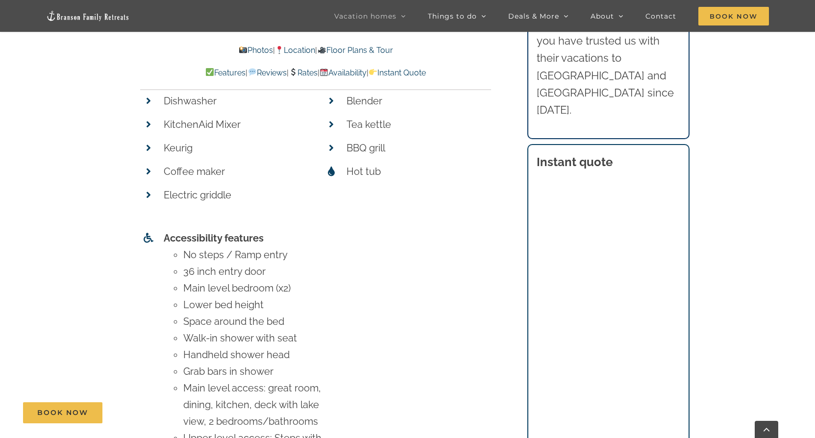
scroll to position [3383, 0]
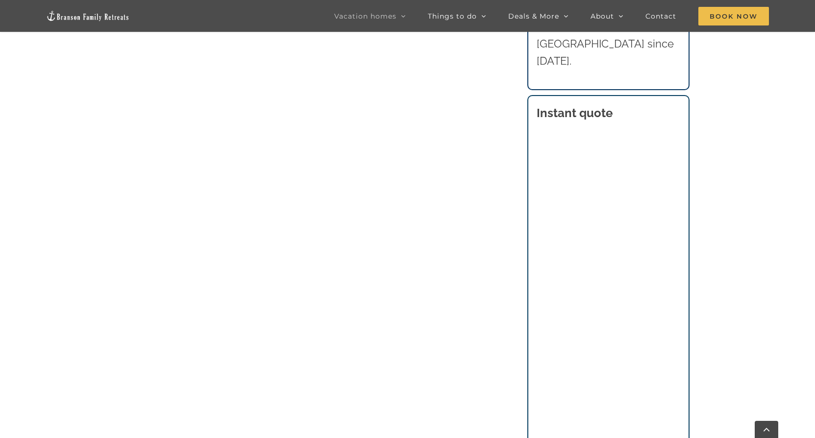
scroll to position [1177, 0]
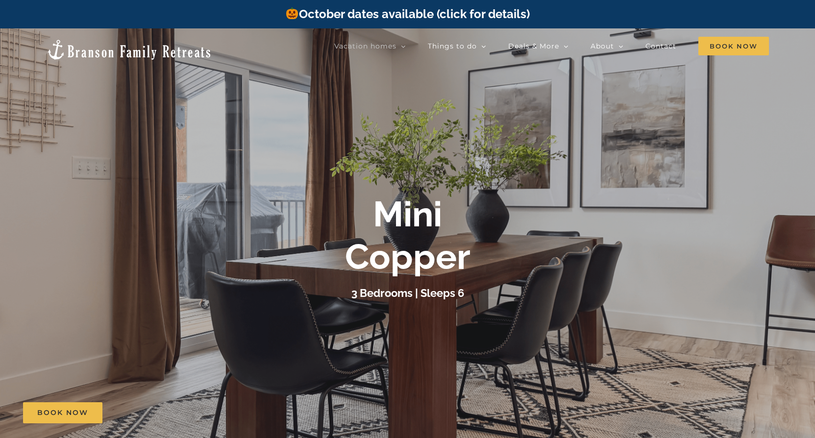
scroll to position [98, 0]
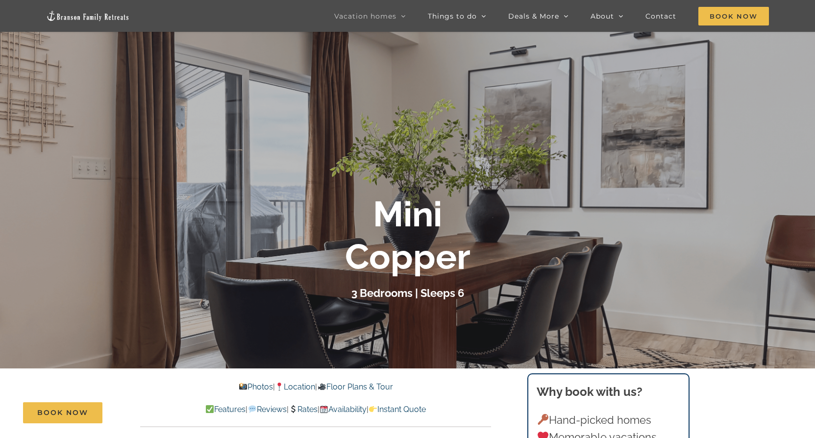
click at [352, 384] on link "Floor Plans & Tour" at bounding box center [355, 386] width 76 height 9
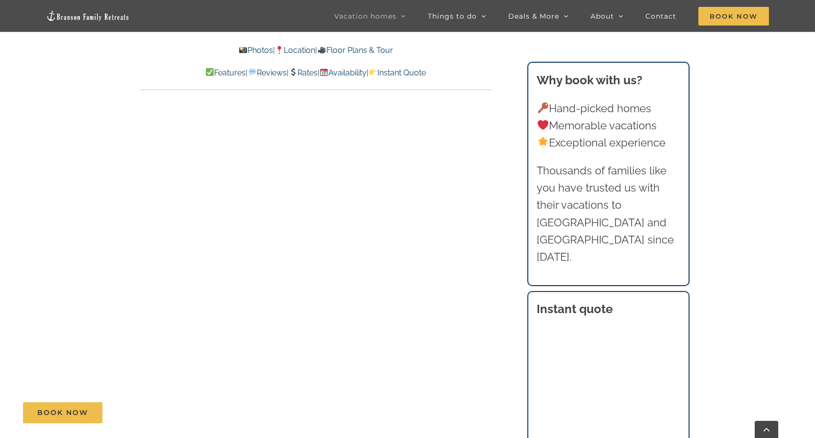
scroll to position [3143, 0]
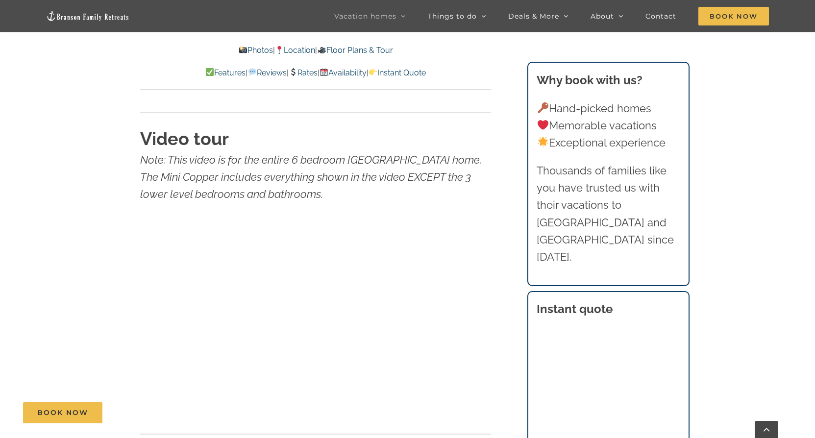
click at [365, 52] on link "Floor Plans & Tour" at bounding box center [355, 50] width 76 height 9
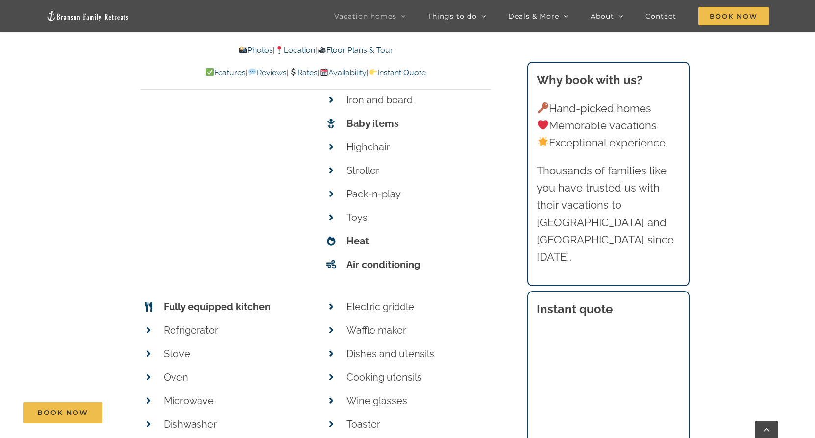
scroll to position [3486, 0]
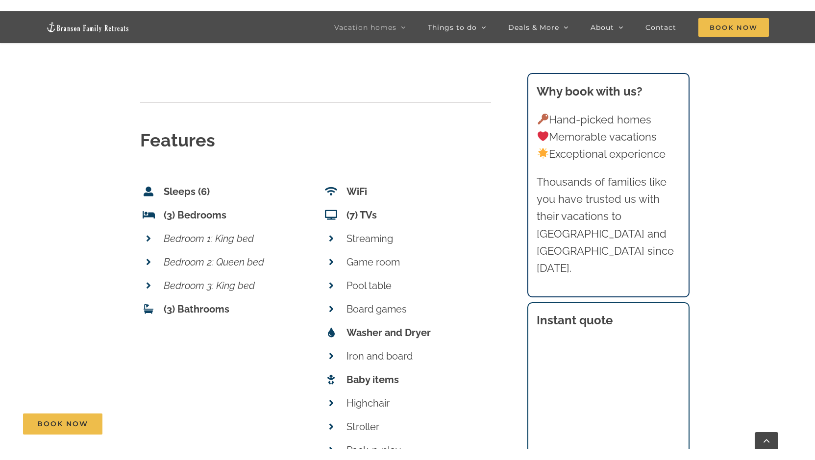
scroll to position [98, 0]
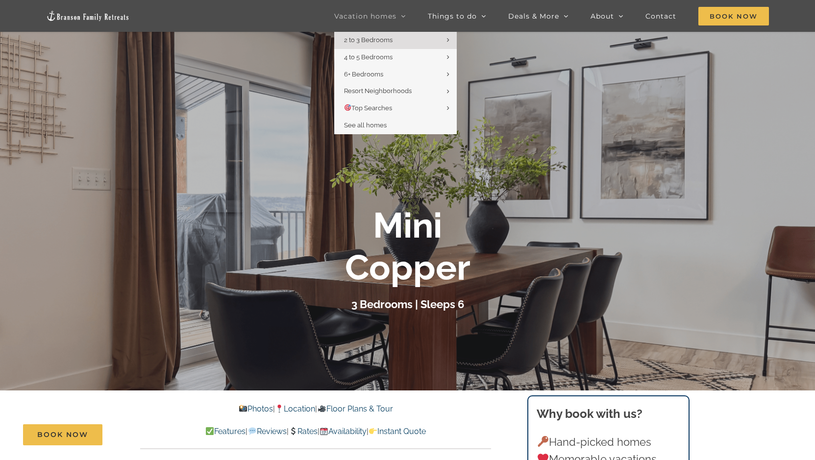
click at [390, 21] on link "Vacation homes" at bounding box center [370, 16] width 72 height 32
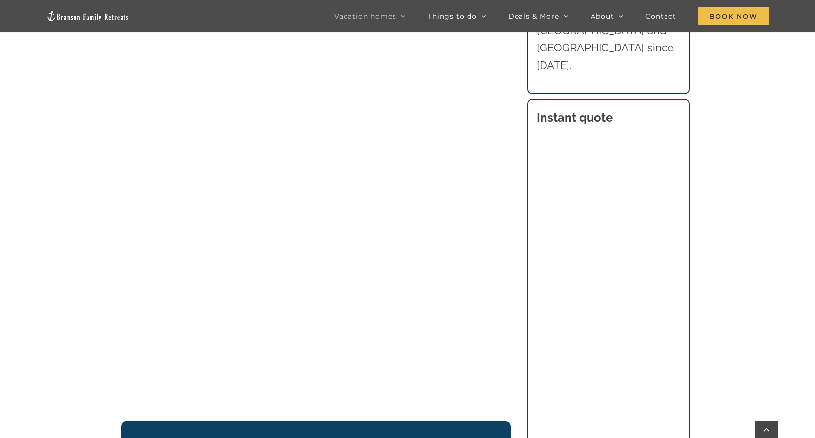
scroll to position [784, 0]
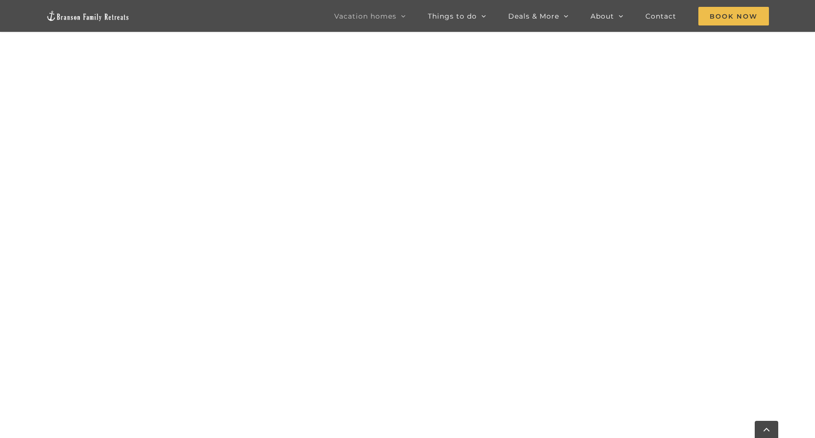
scroll to position [540, 0]
